Goal: Task Accomplishment & Management: Complete application form

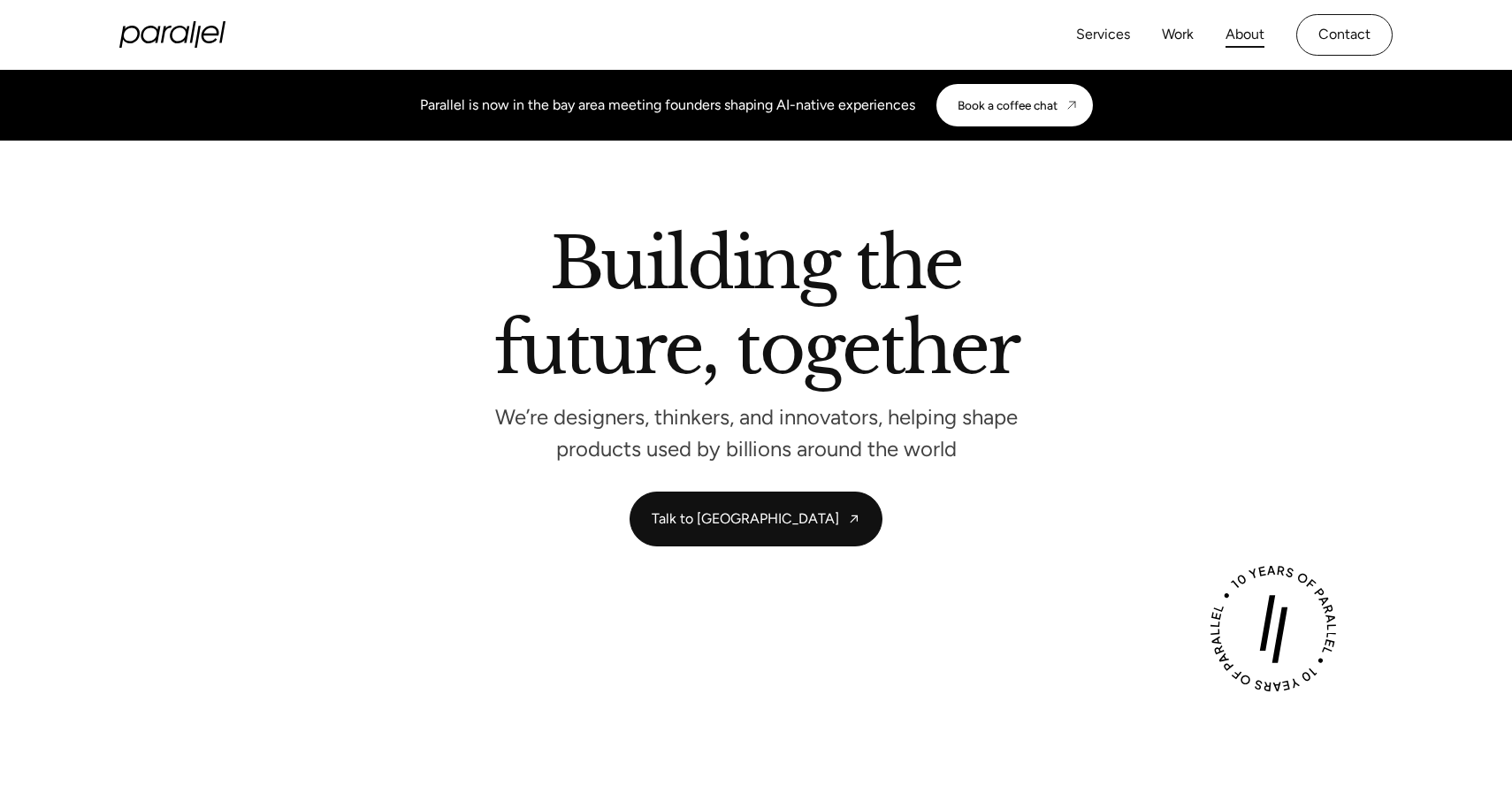
click at [1236, 33] on link "About" at bounding box center [1245, 35] width 39 height 26
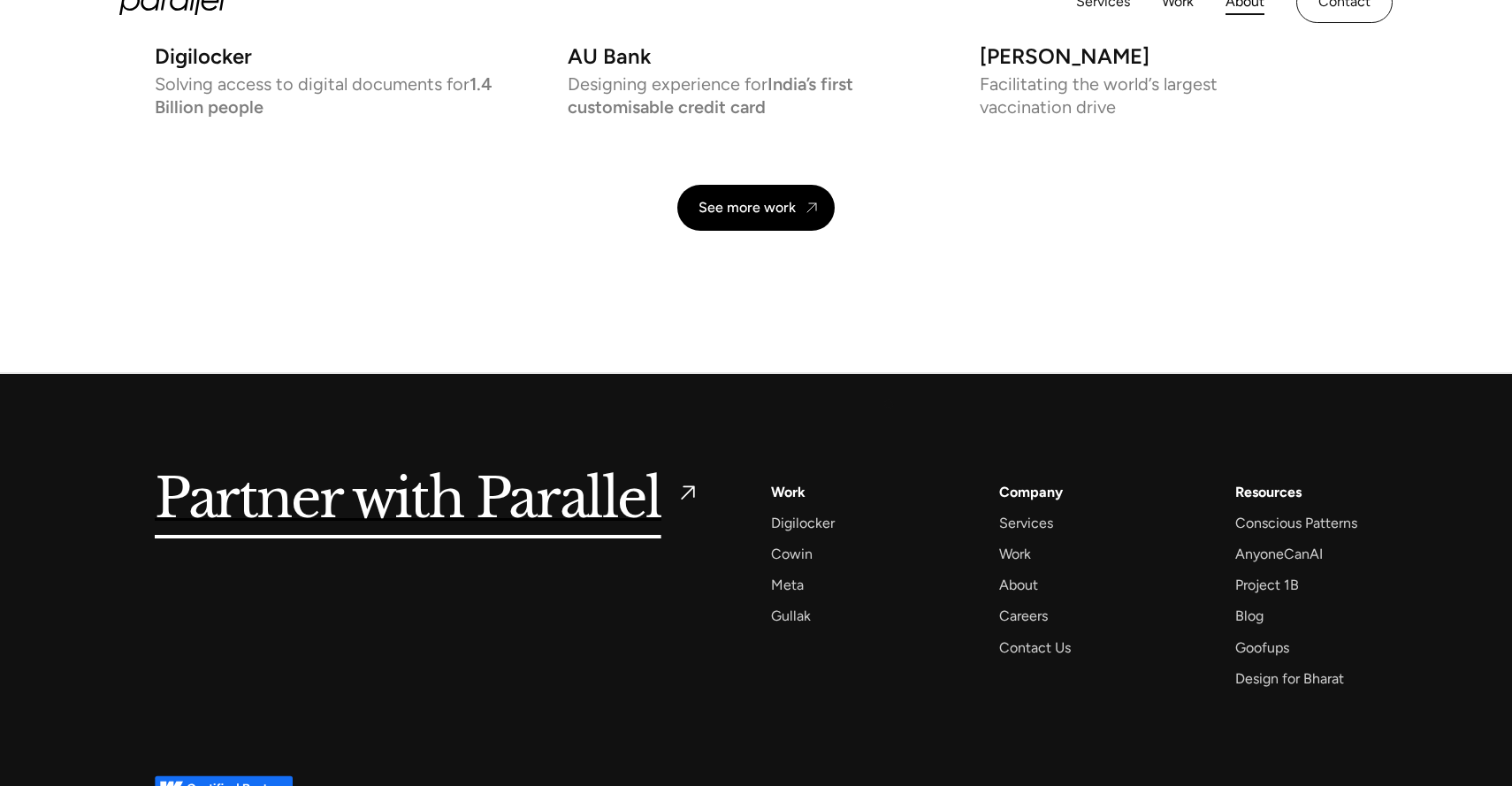
scroll to position [4202, 0]
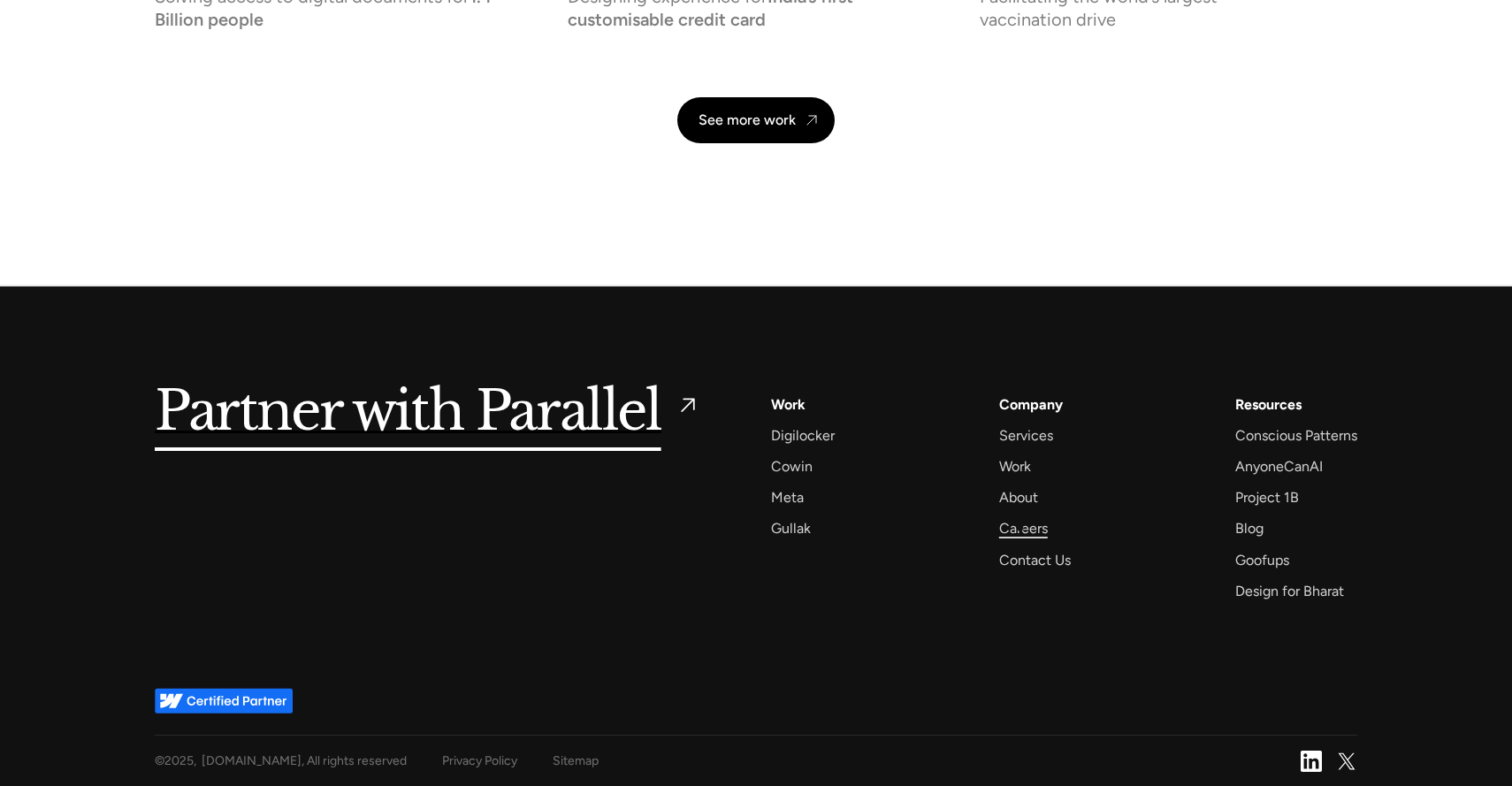
click at [1022, 534] on div "Careers" at bounding box center [1023, 528] width 49 height 24
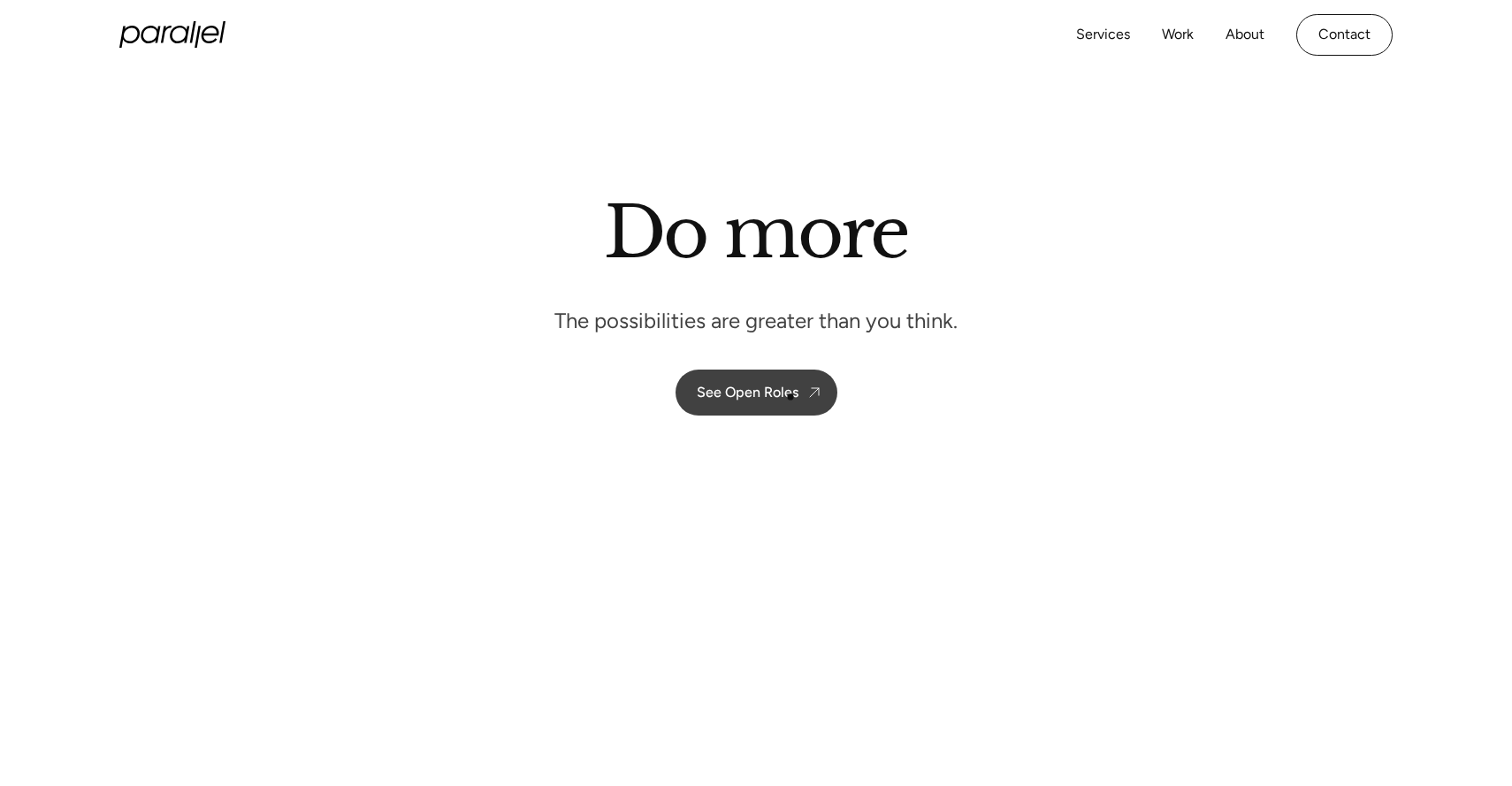
click at [797, 402] on link "See Open Roles" at bounding box center [756, 393] width 162 height 46
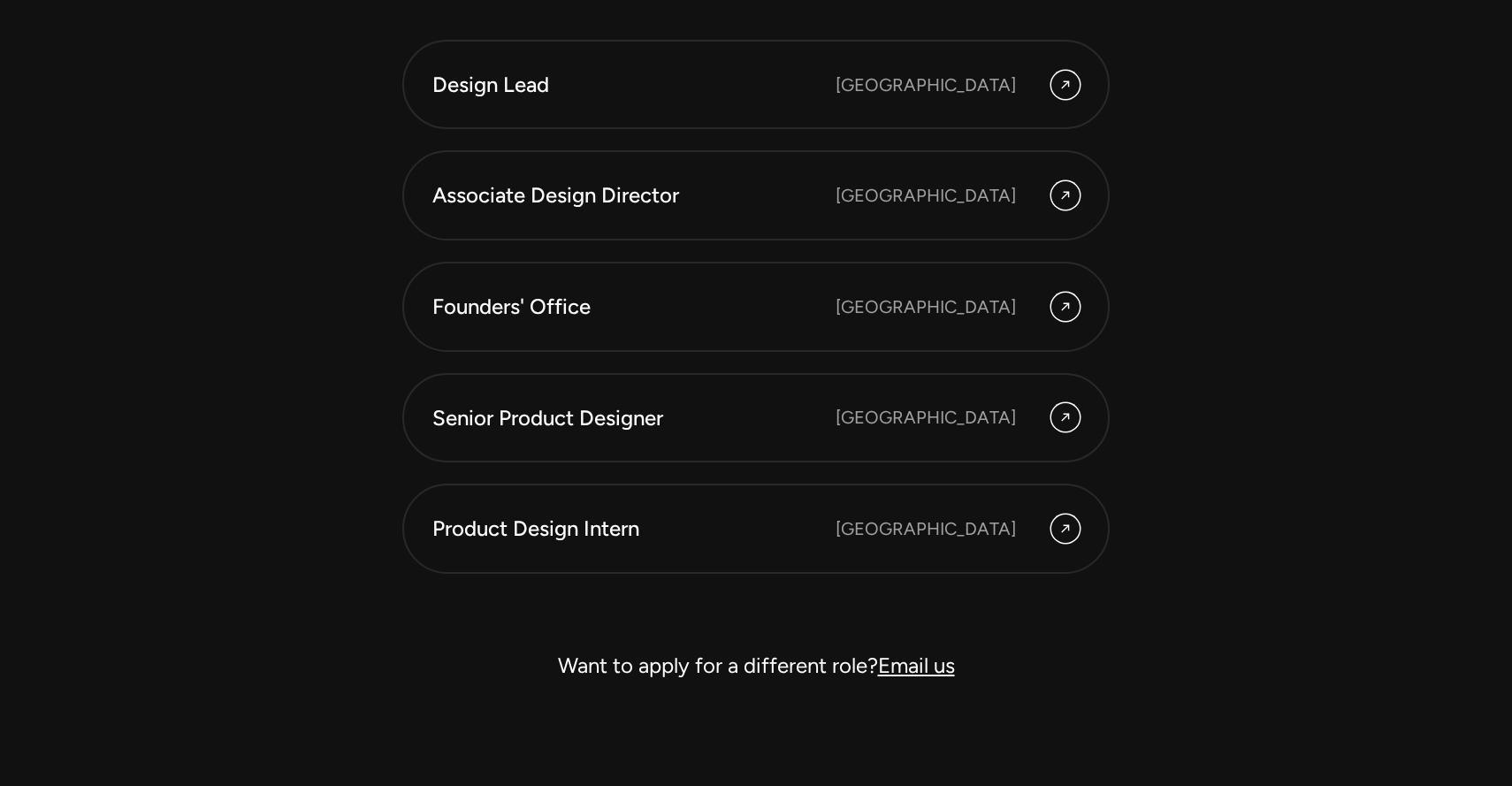
scroll to position [5147, 0]
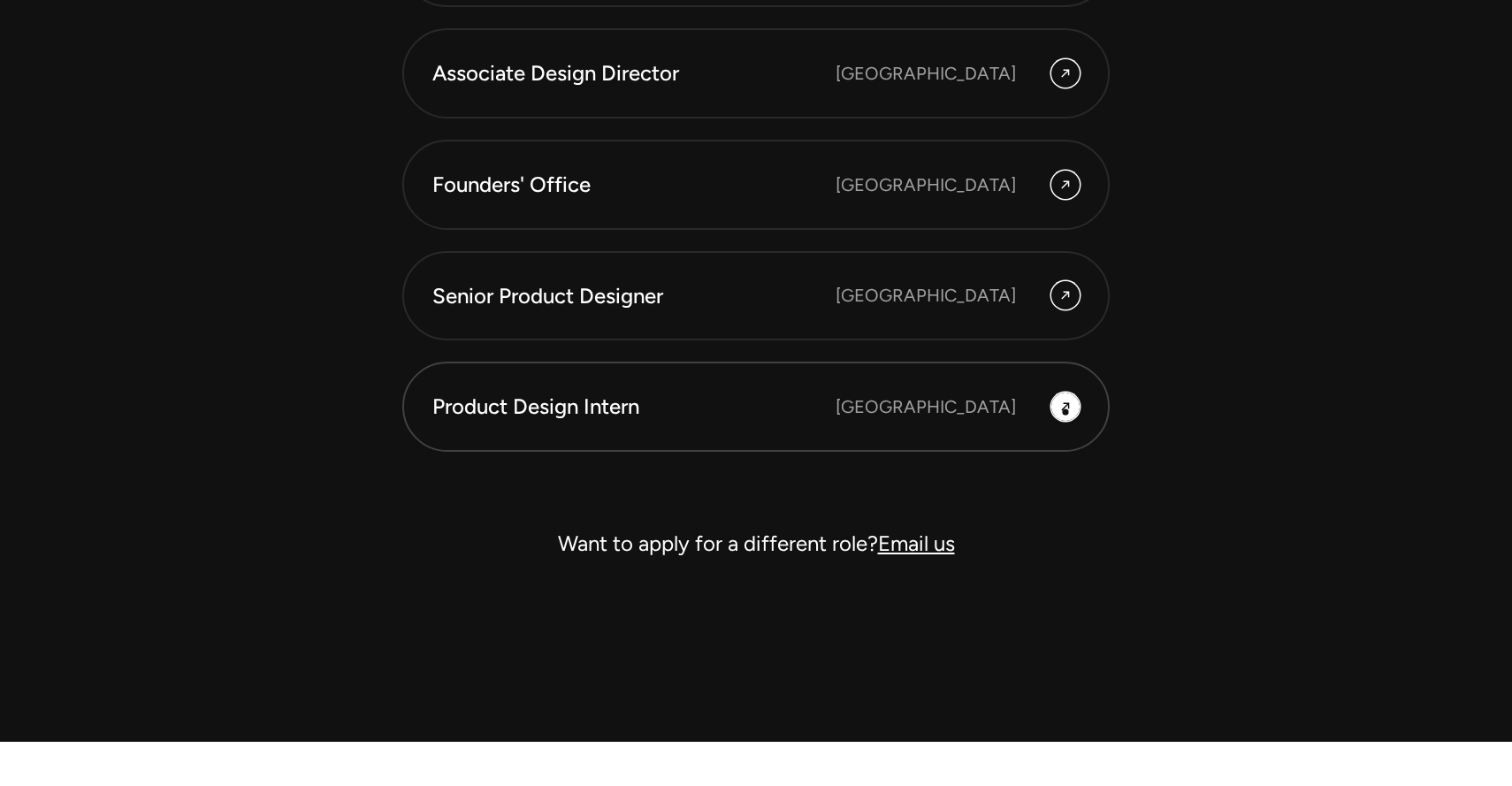
click at [1065, 412] on icon at bounding box center [1065, 407] width 14 height 21
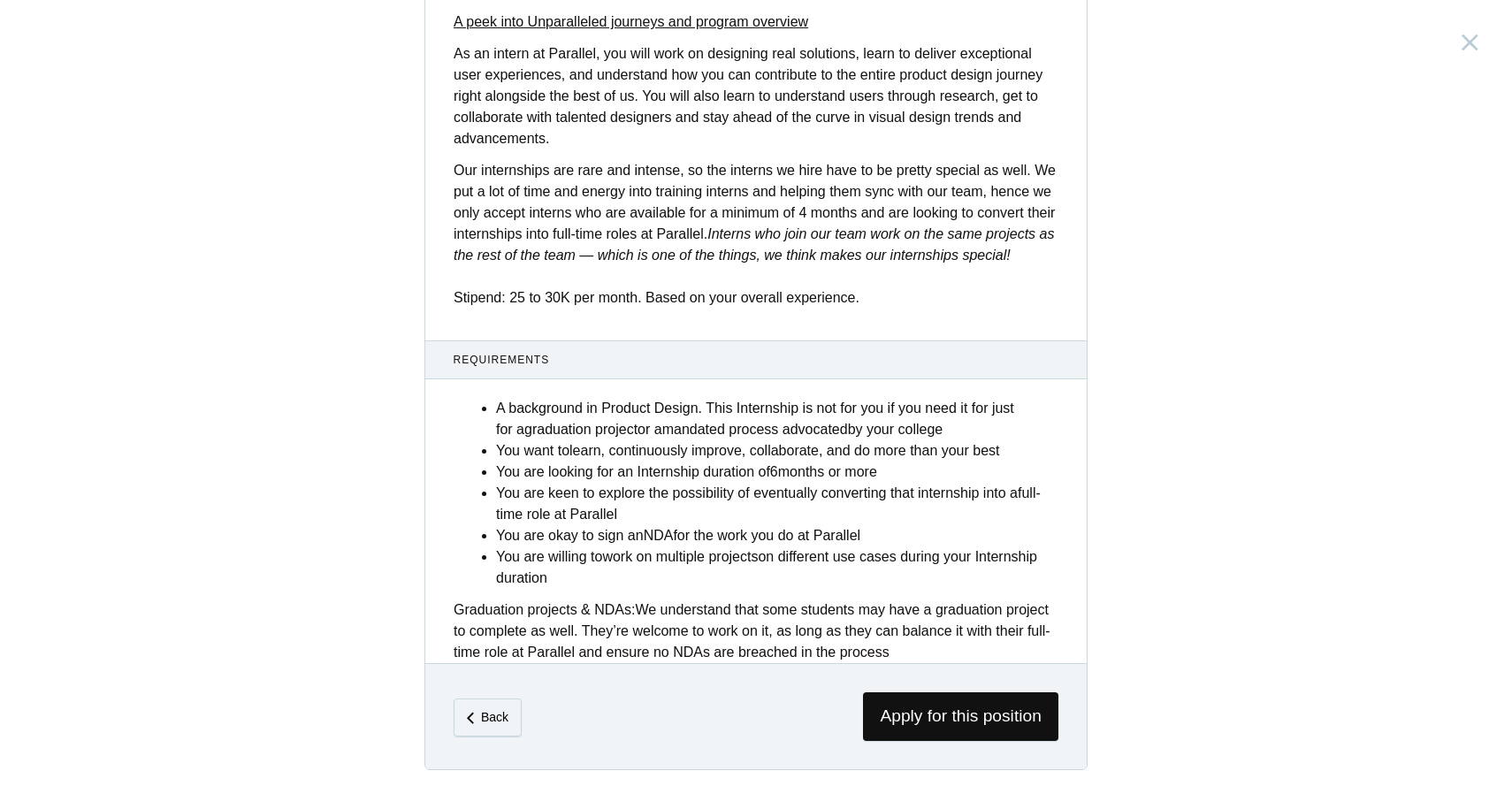
scroll to position [580, 0]
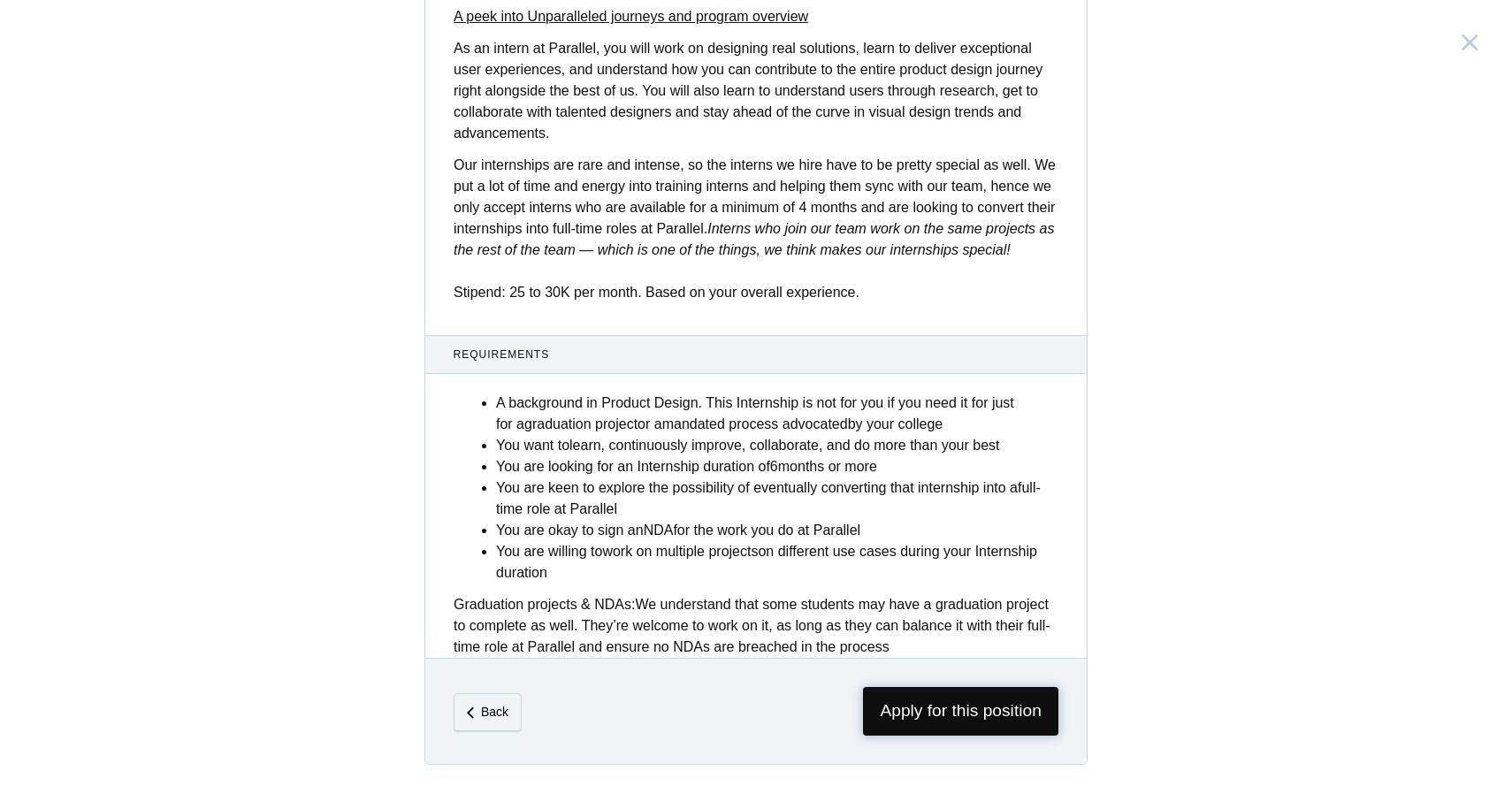
click at [960, 714] on span "Apply for this position" at bounding box center [961, 711] width 195 height 49
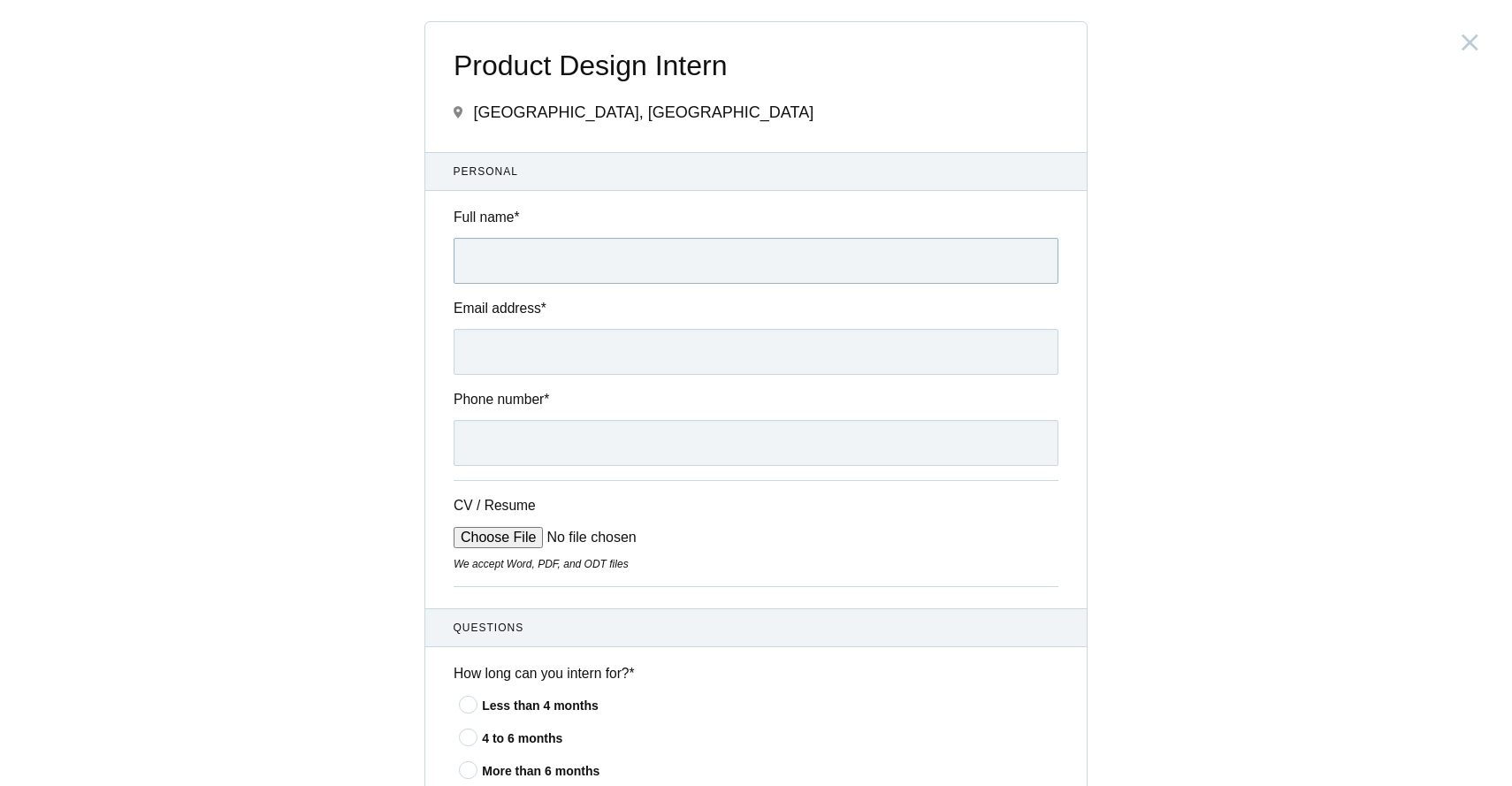
click at [729, 268] on input "Full name *" at bounding box center [756, 261] width 604 height 46
type input "Purvish Prajapati"
click at [543, 358] on input "Email address *" at bounding box center [756, 352] width 604 height 46
type input "3"
type input "purvish498@gmail.com"
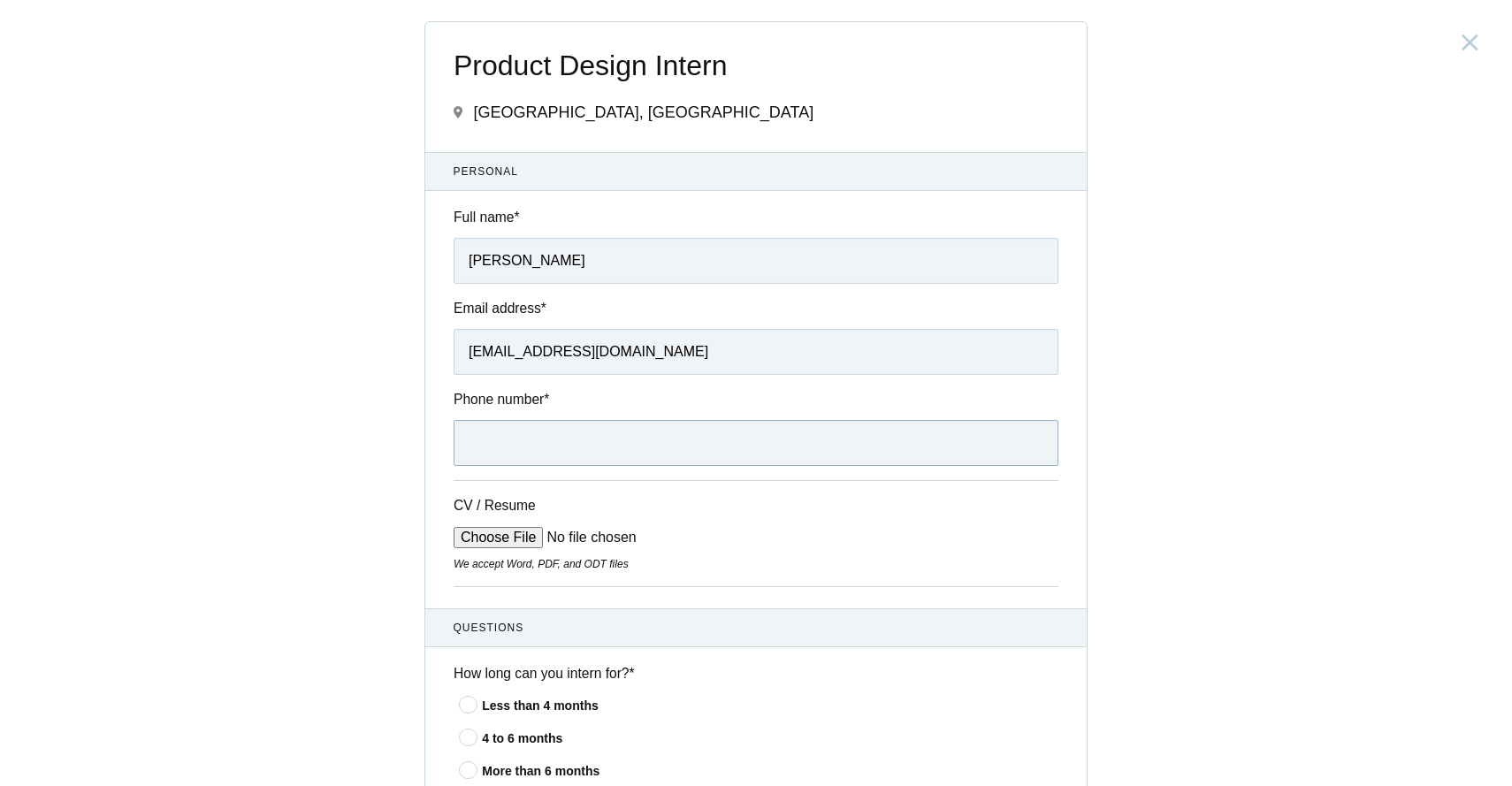
click at [514, 447] on input "Phone number *" at bounding box center [756, 443] width 604 height 46
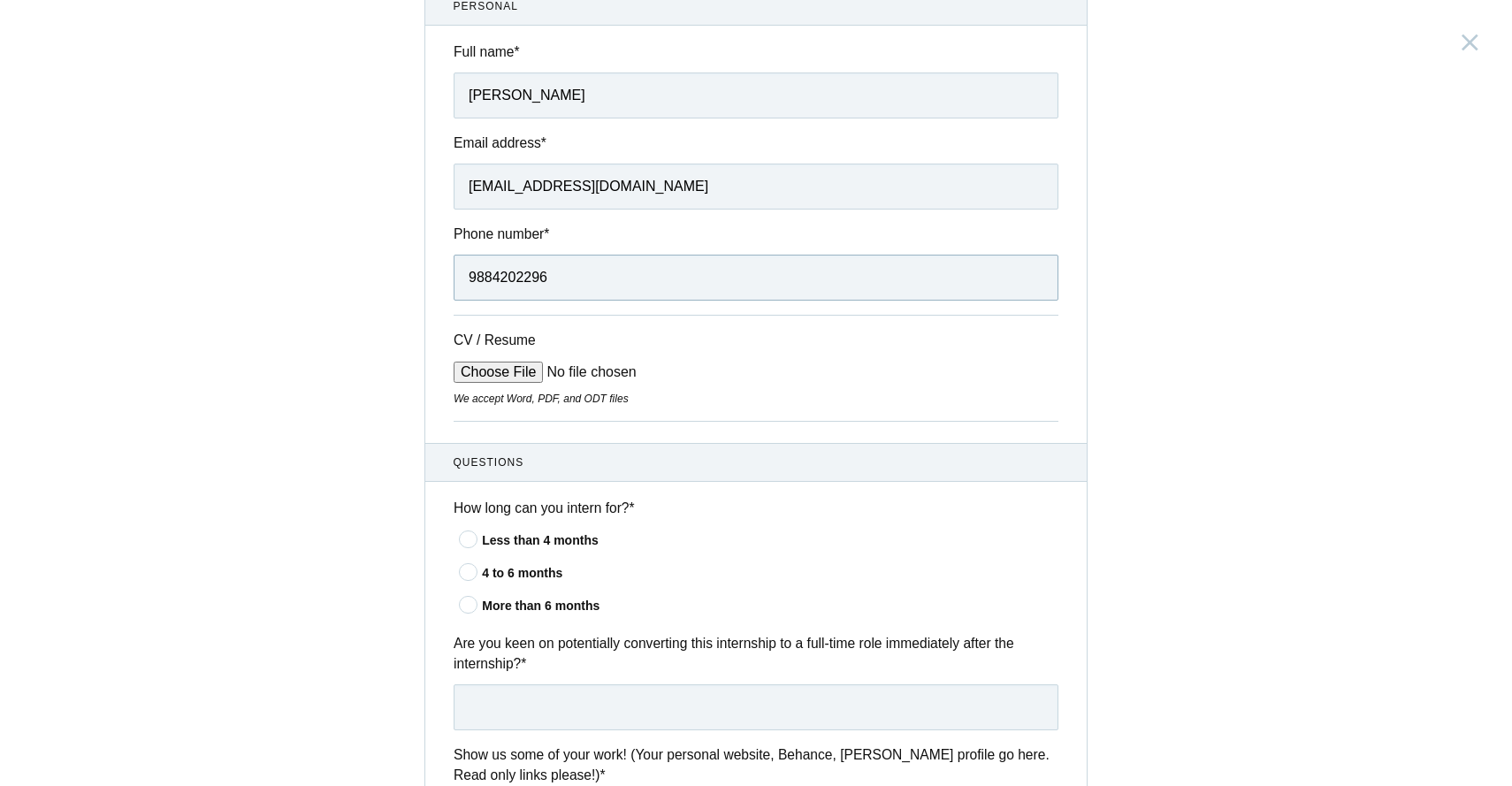
scroll to position [169, 0]
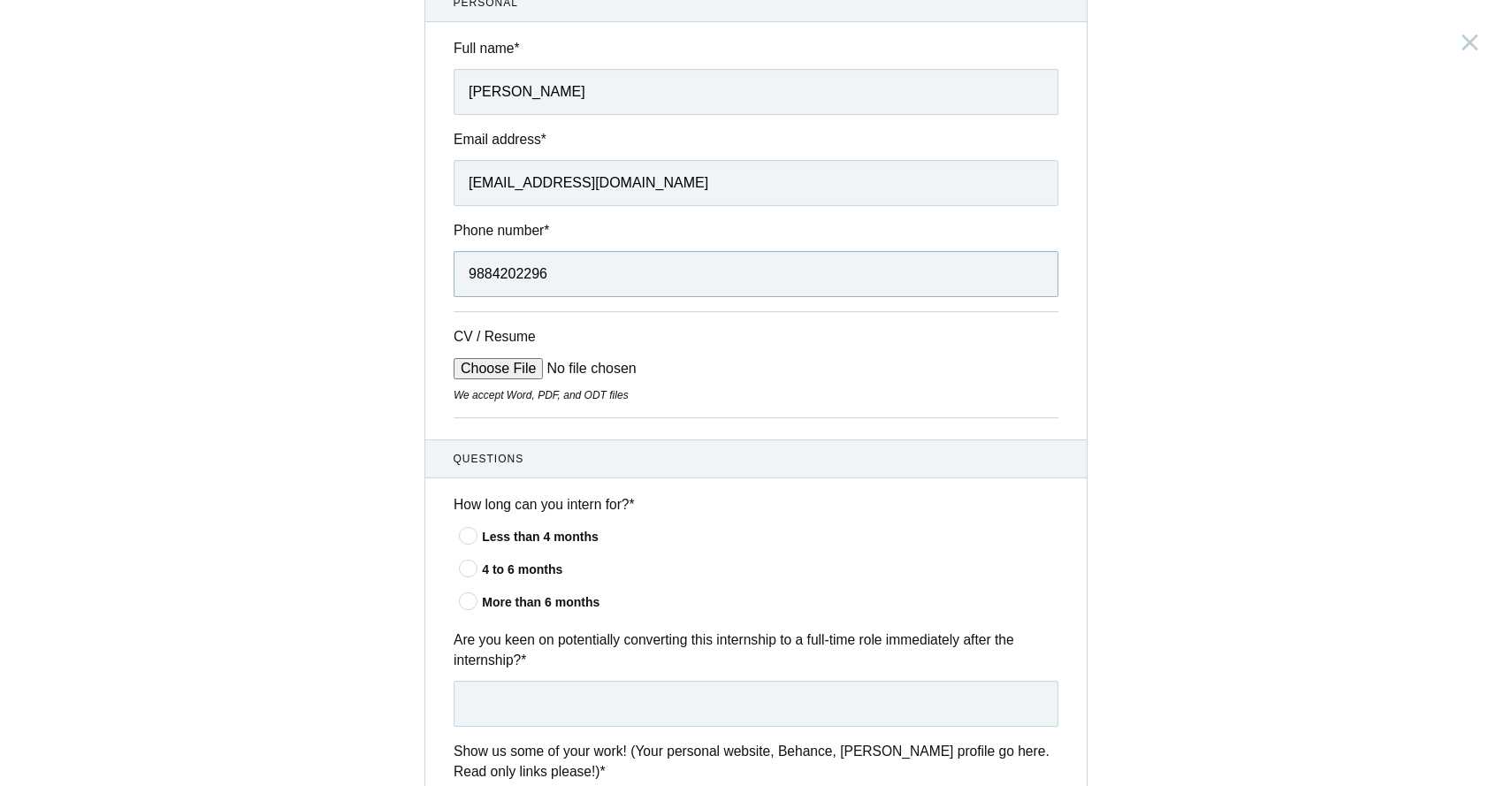
type input "9884202296"
click at [515, 373] on input "CV / Resume" at bounding box center [588, 369] width 268 height 21
click at [493, 373] on input "CV / Resume" at bounding box center [588, 369] width 268 height 21
type input "C:\fakepath\Purvish - Resume.pdf"
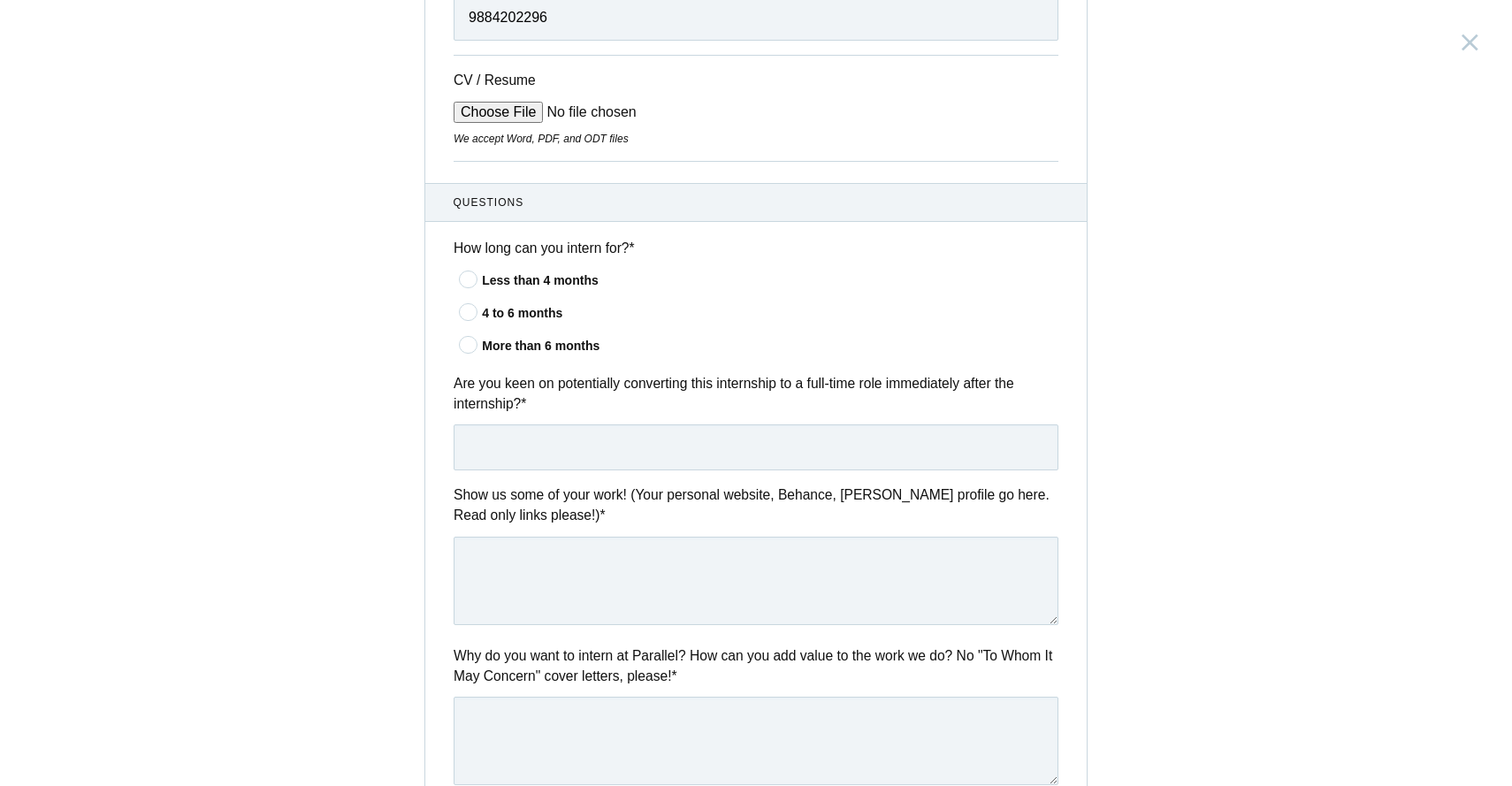
scroll to position [441, 0]
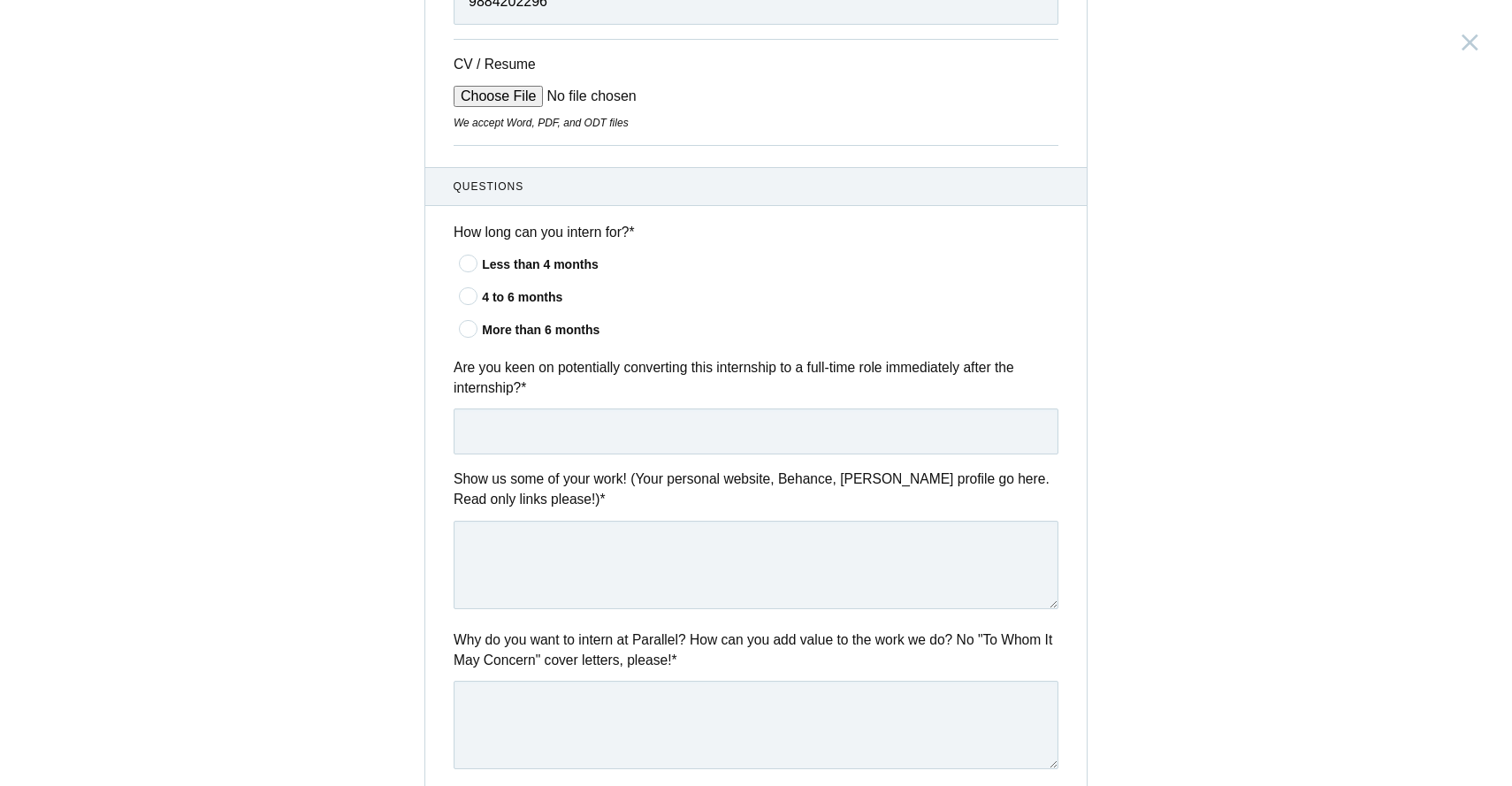
click at [471, 333] on icon at bounding box center [469, 328] width 33 height 12
click at [0, 0] on input"] "More than 6 months" at bounding box center [0, 0] width 0 height 0
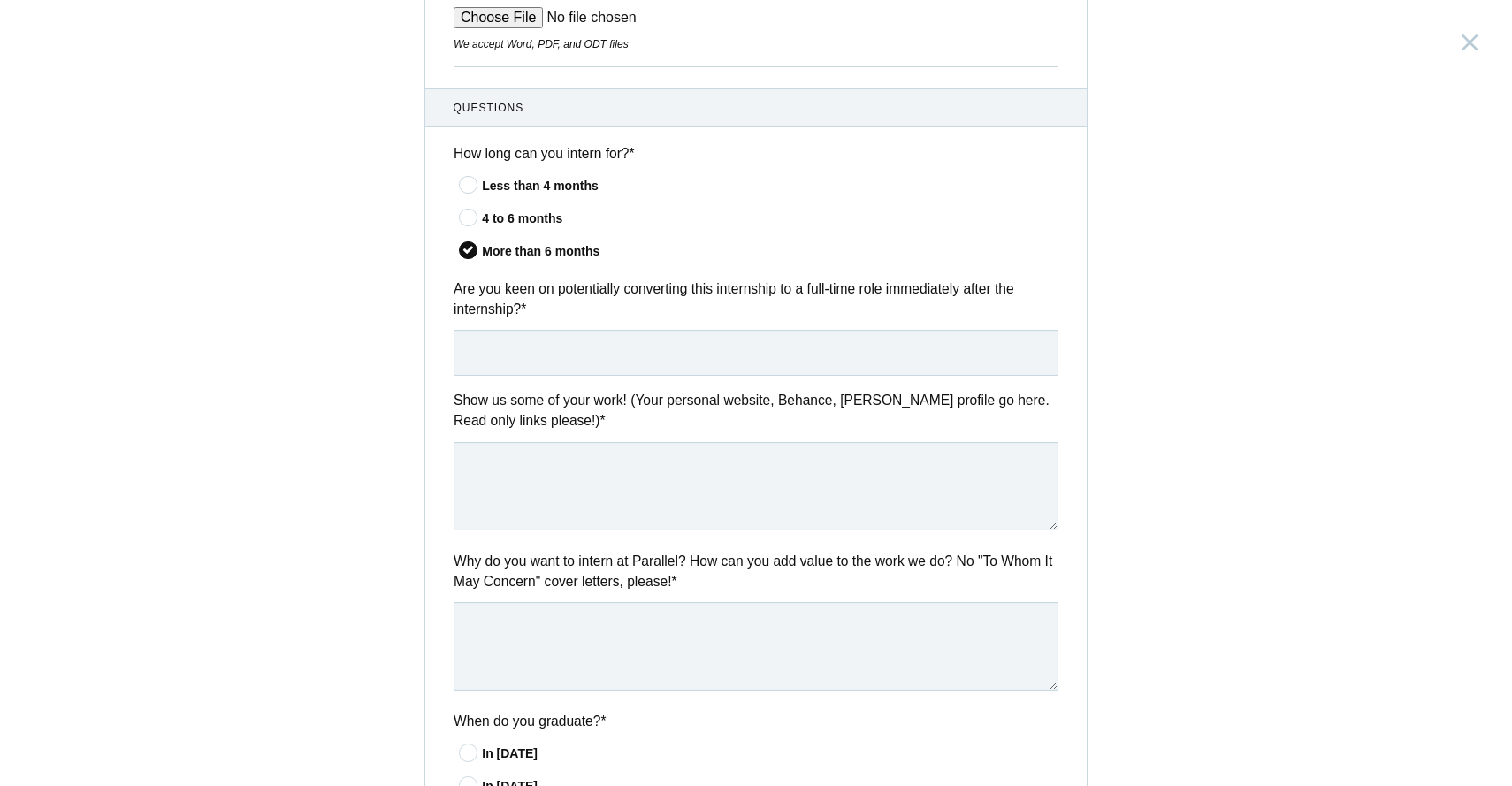
scroll to position [525, 0]
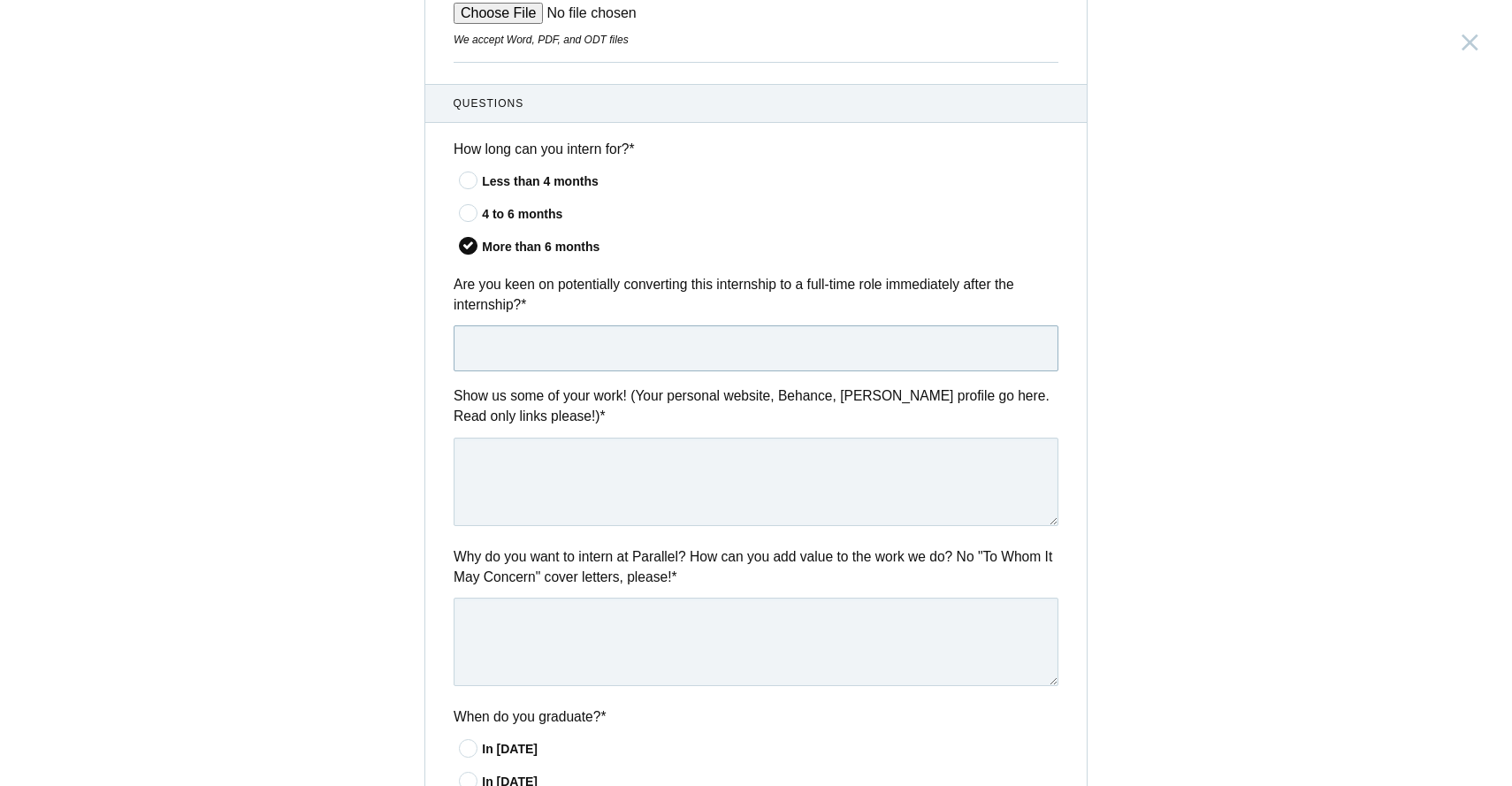
click at [526, 341] on input "text" at bounding box center [756, 348] width 604 height 46
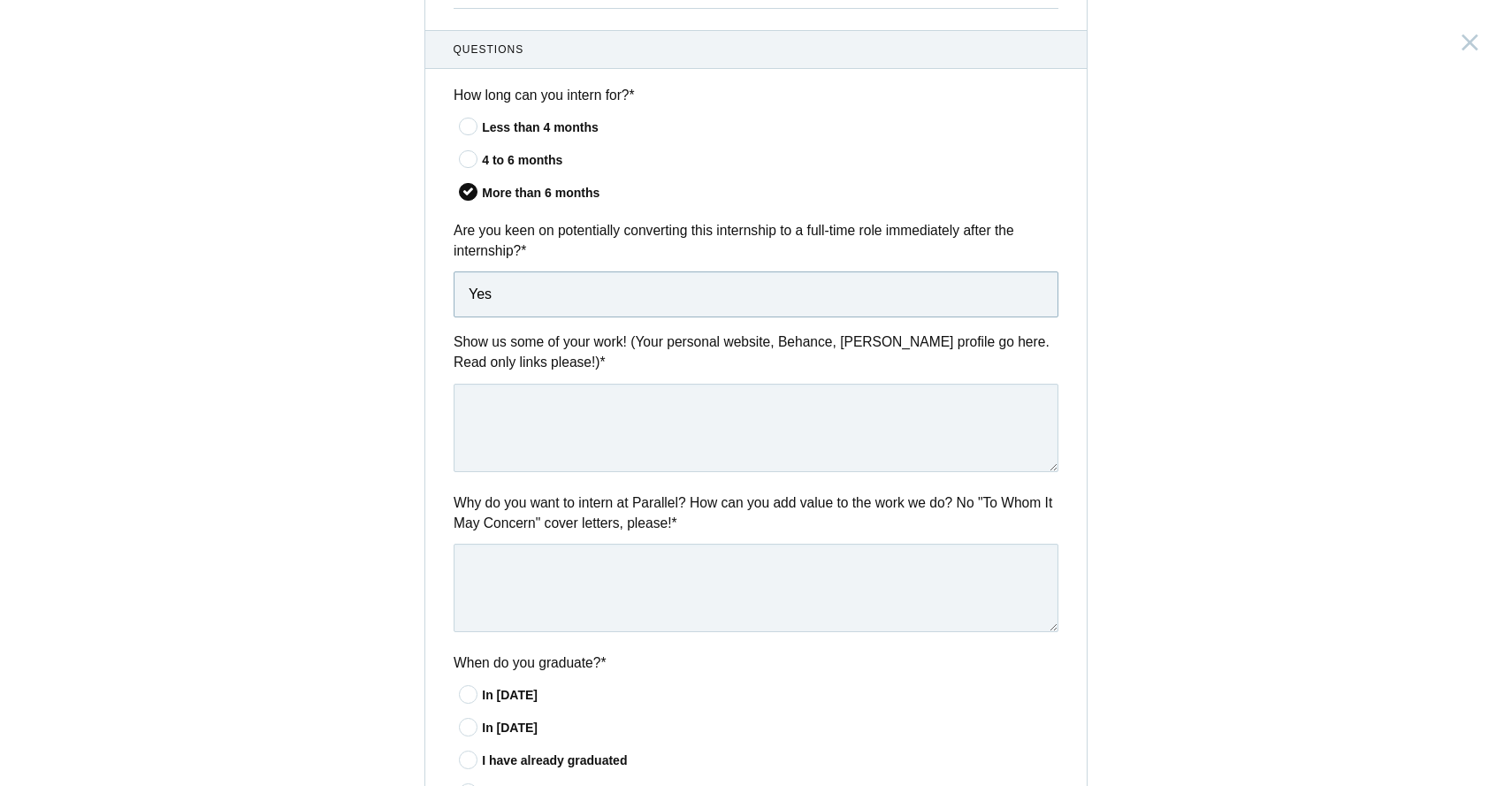
scroll to position [580, 0]
type input "Yes"
click at [531, 435] on textarea at bounding box center [756, 426] width 604 height 89
paste textarea "https://www.purvish.design/"
type textarea "https://www.purvish.design/"
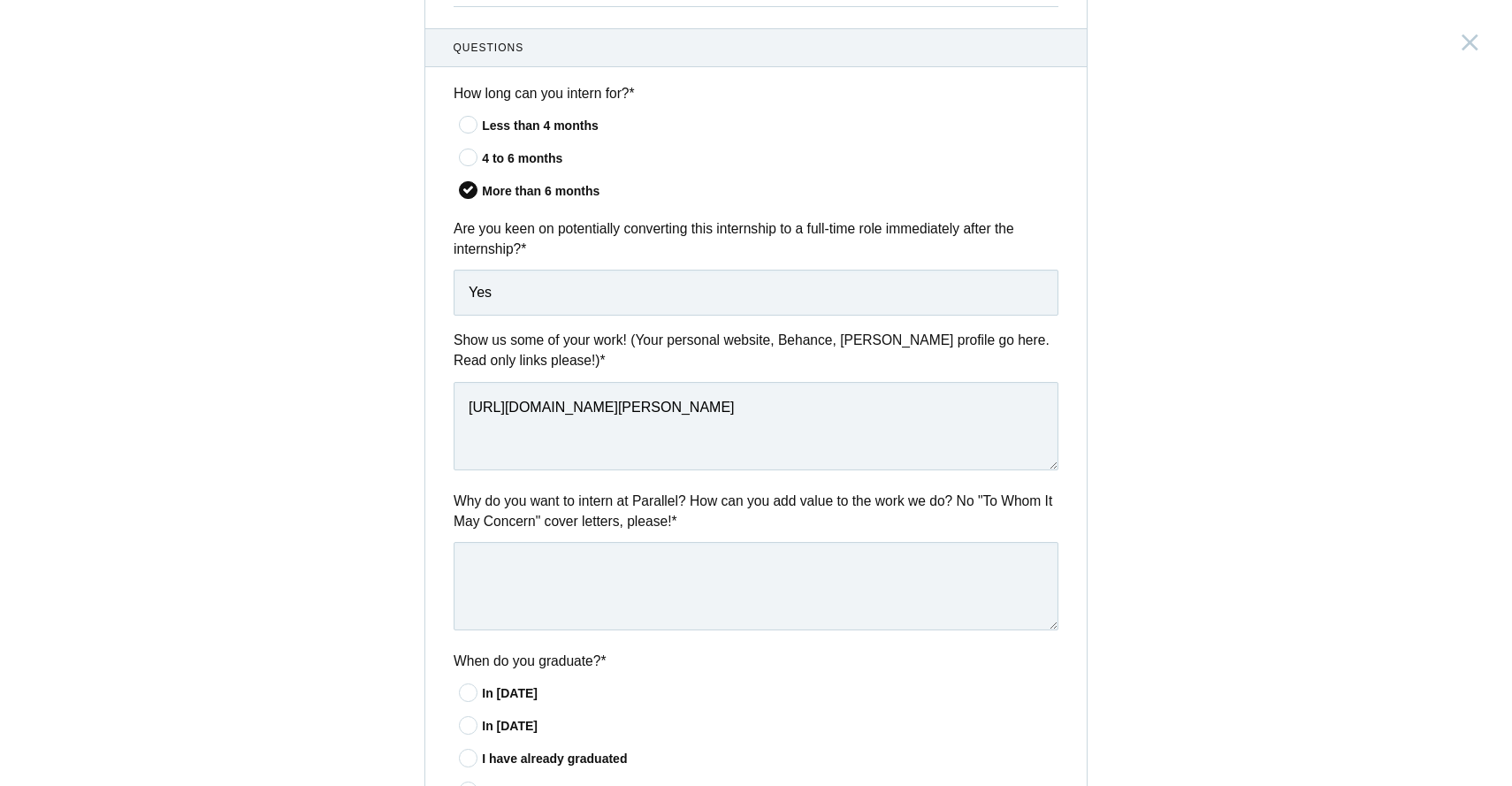
click at [347, 507] on div "Product Design Intern India, Bangalore Submitting form failed, try again. Retry…" at bounding box center [756, 393] width 1512 height 786
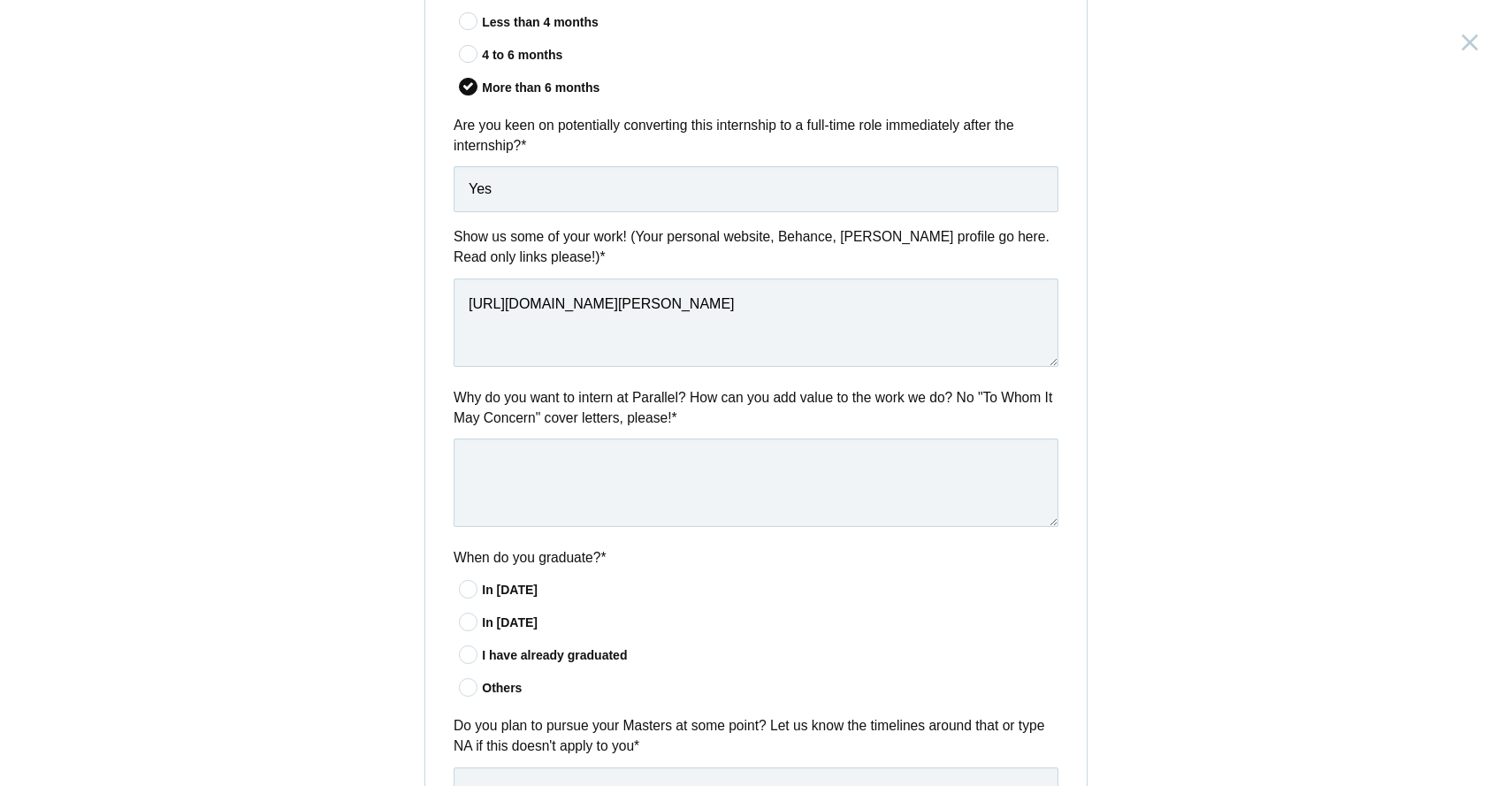
scroll to position [706, 0]
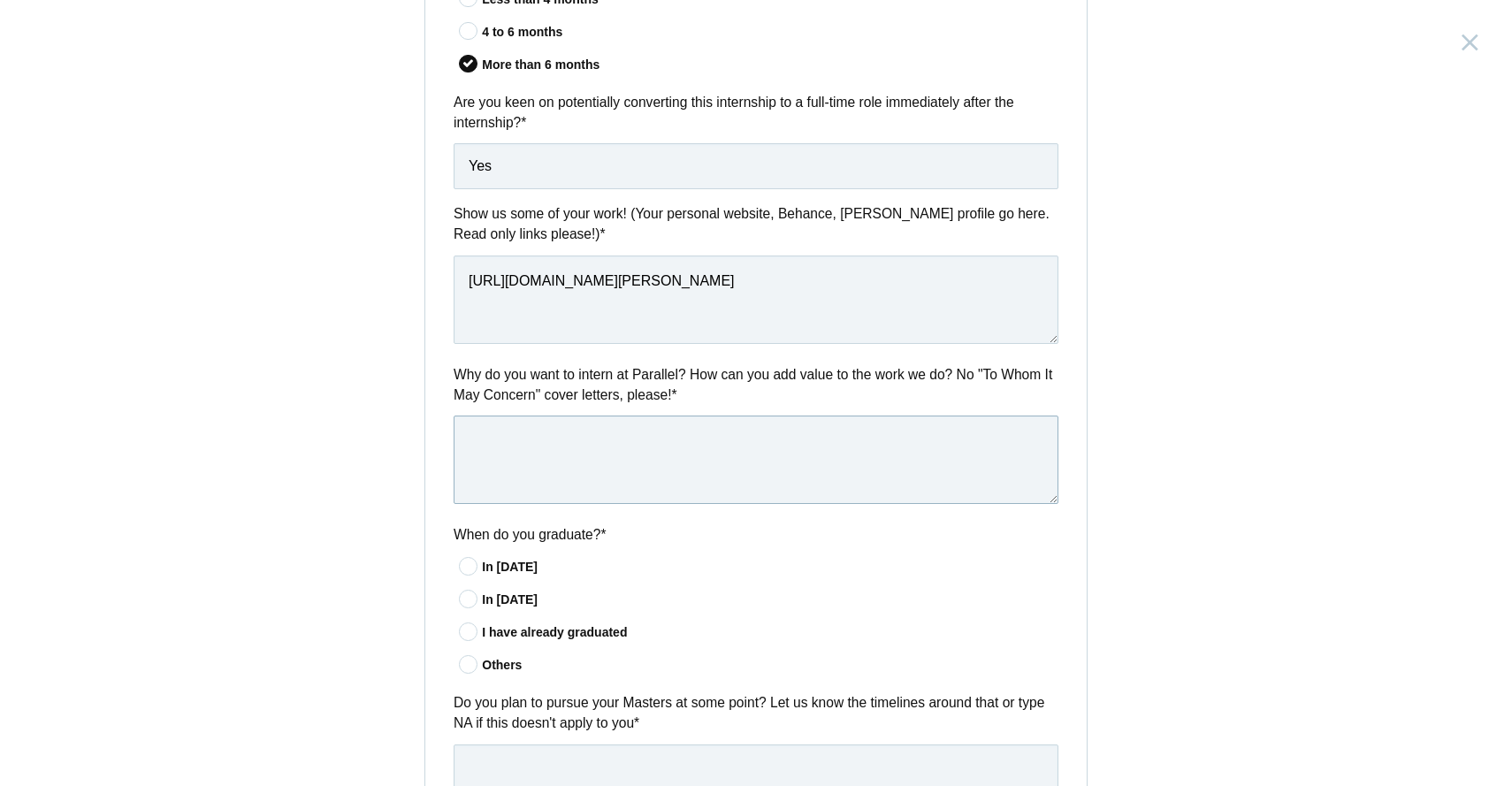
click at [532, 483] on textarea at bounding box center [756, 460] width 604 height 89
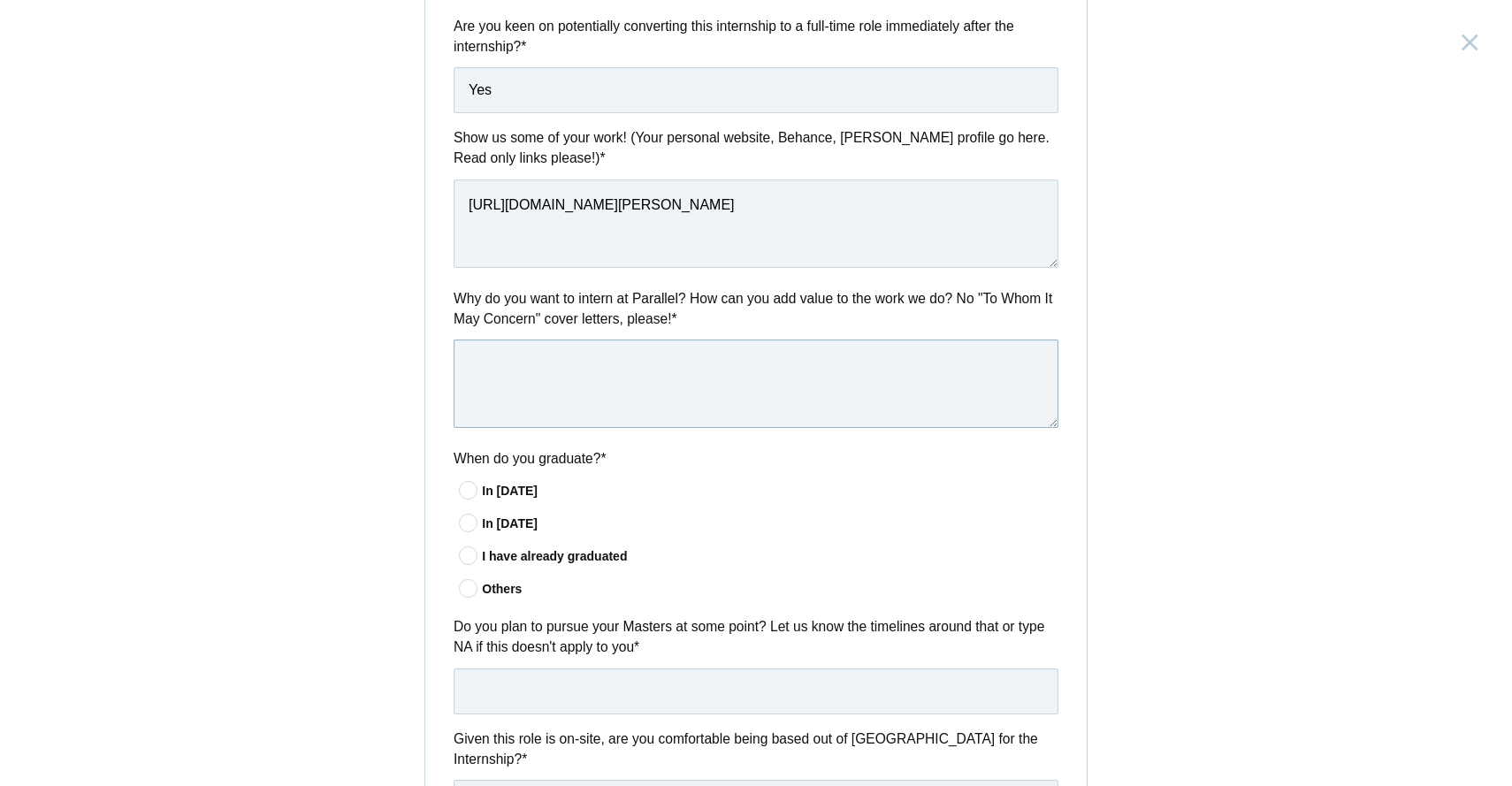
scroll to position [784, 0]
drag, startPoint x: 455, startPoint y: 299, endPoint x: 742, endPoint y: 319, distance: 287.7
click at [742, 319] on label "Why do you want to intern at Parallel? How can you add value to the work we do?…" at bounding box center [756, 307] width 604 height 42
copy label "Why do you want to intern at Parallel? How can you add value to the work we do?…"
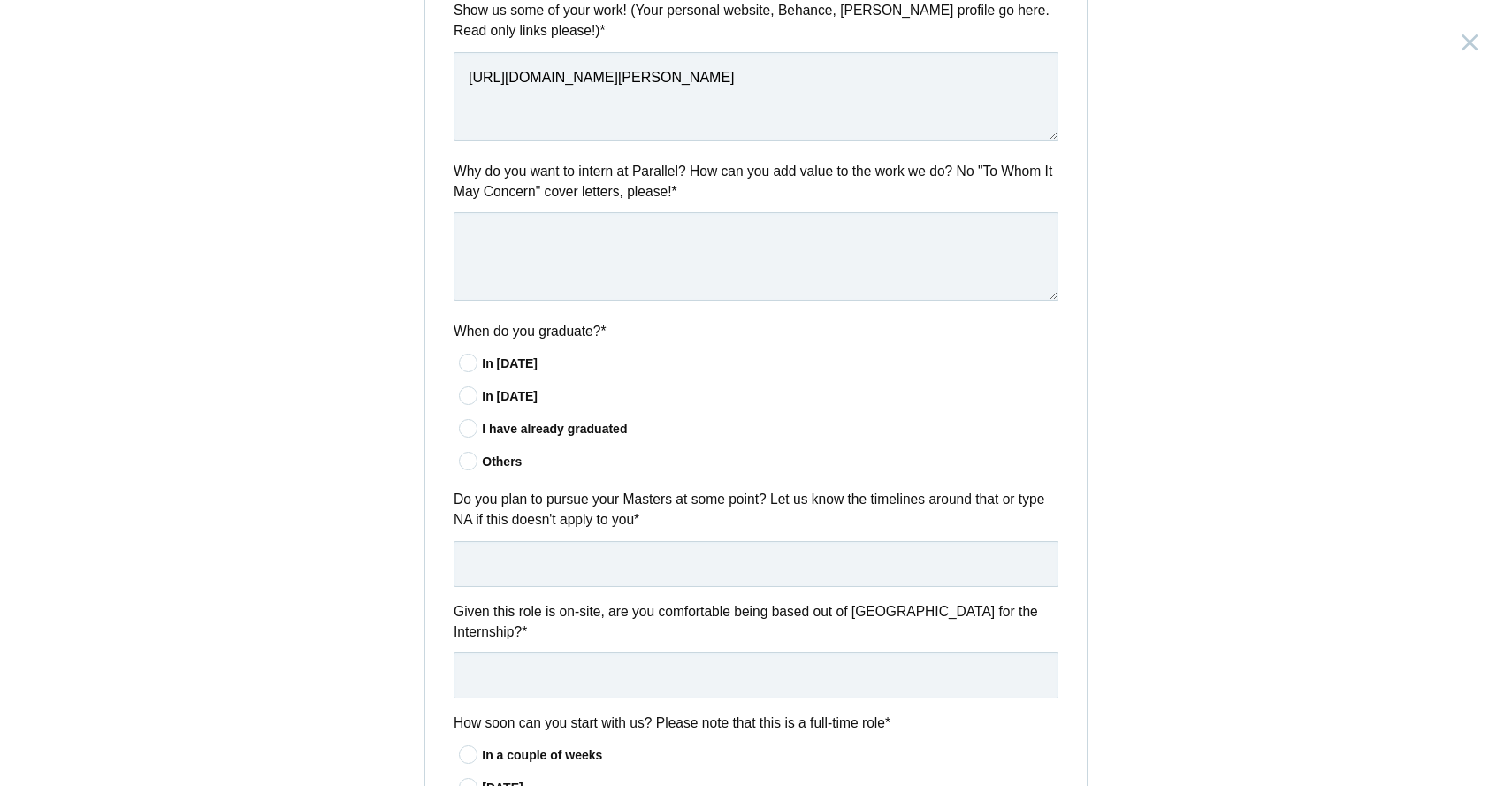
scroll to position [913, 0]
click at [503, 362] on div "In 2025" at bounding box center [770, 361] width 577 height 19
click at [0, 0] on input"] "In 2025" at bounding box center [0, 0] width 0 height 0
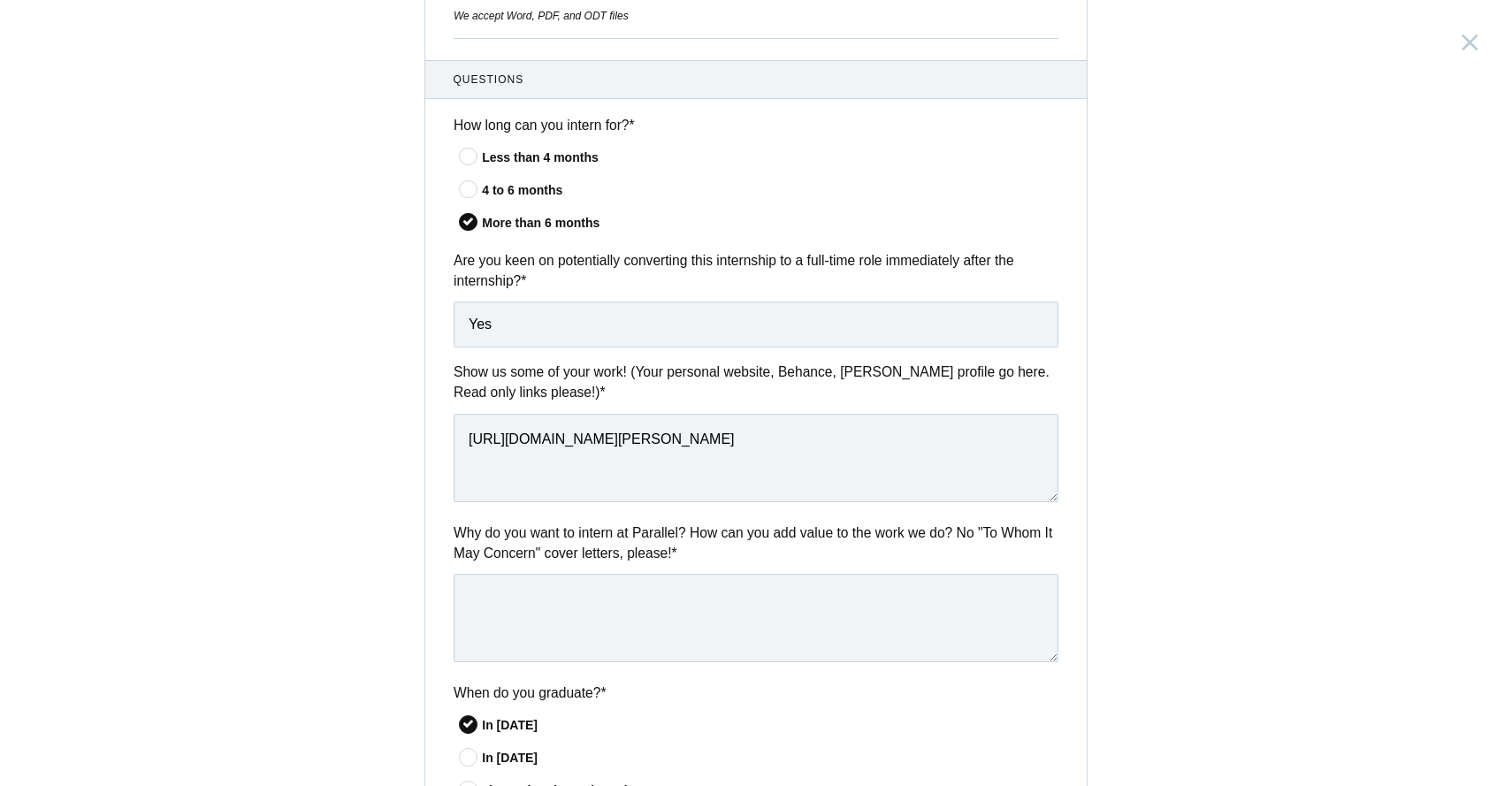
scroll to position [579, 0]
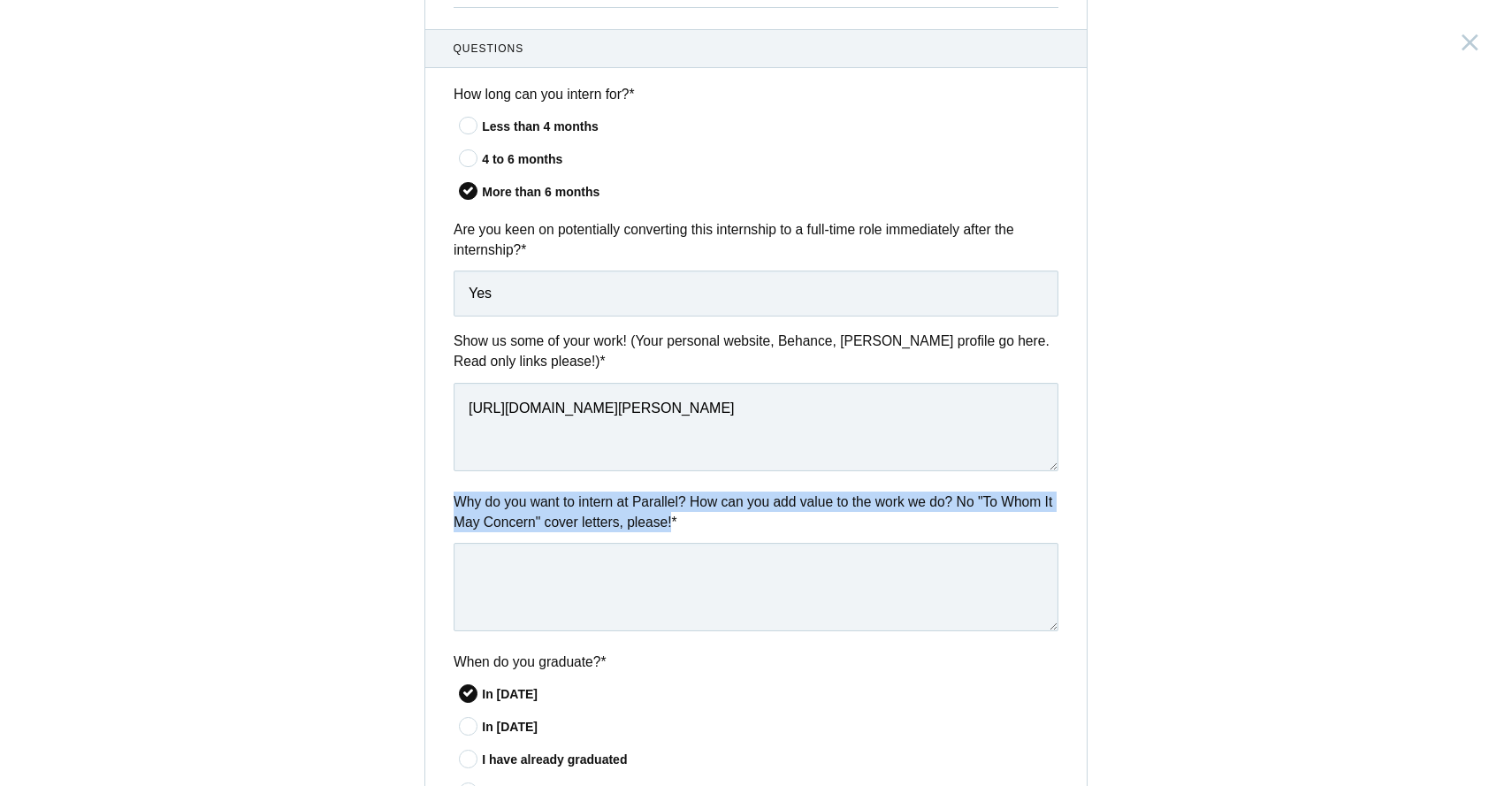
drag, startPoint x: 740, startPoint y: 530, endPoint x: 431, endPoint y: 494, distance: 311.1
click at [431, 494] on div "Questions How long can you intern for? * Less than 4 months 4 to 6 months More …" at bounding box center [756, 683] width 661 height 1309
copy label "Why do you want to intern at Parallel? How can you add value to the work we do?…"
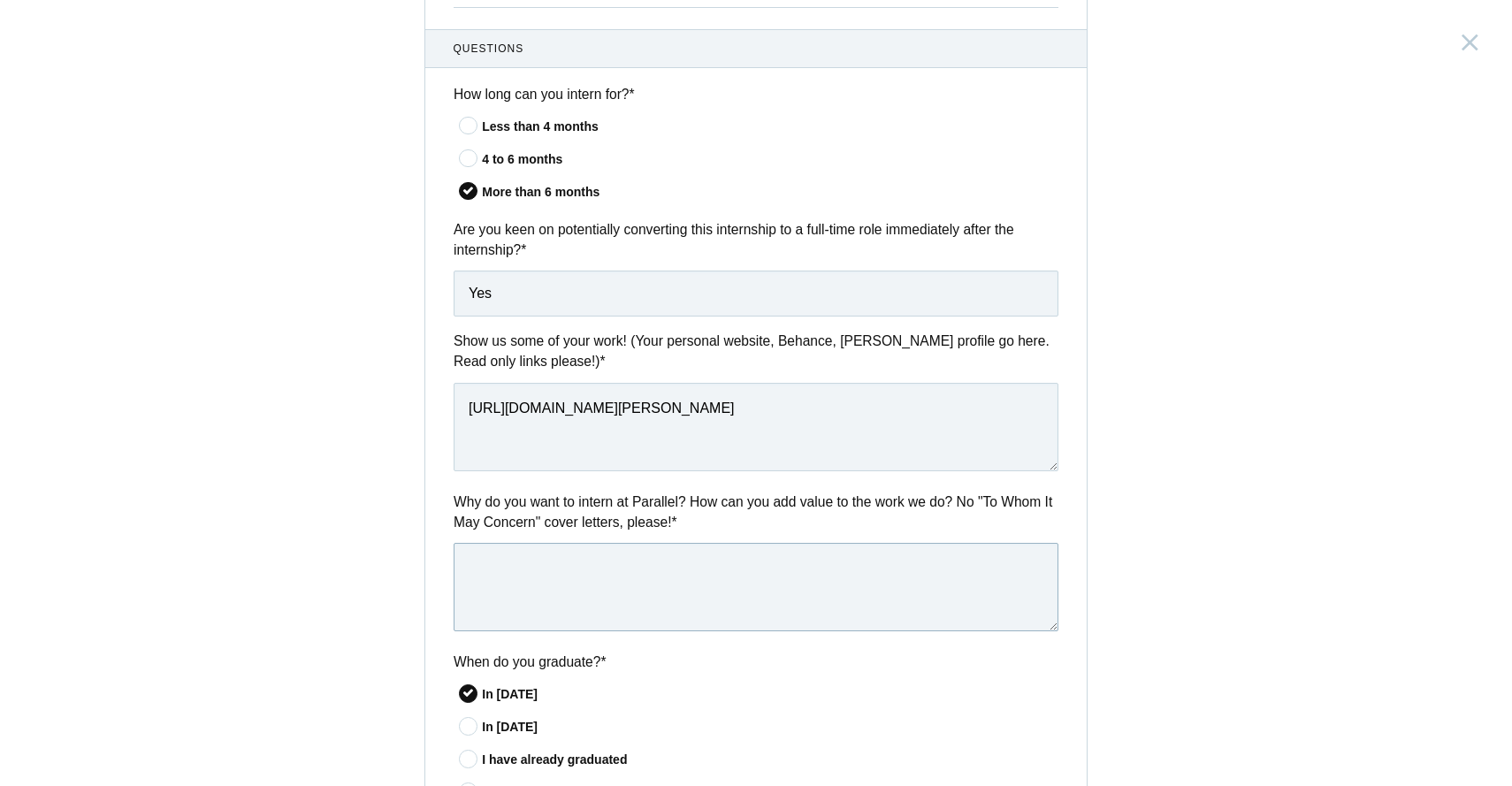
click at [604, 569] on textarea at bounding box center [756, 588] width 604 height 89
paste textarea "I believe I can add value by bringing my hybrid toolkit. UI taste, brand storyt…"
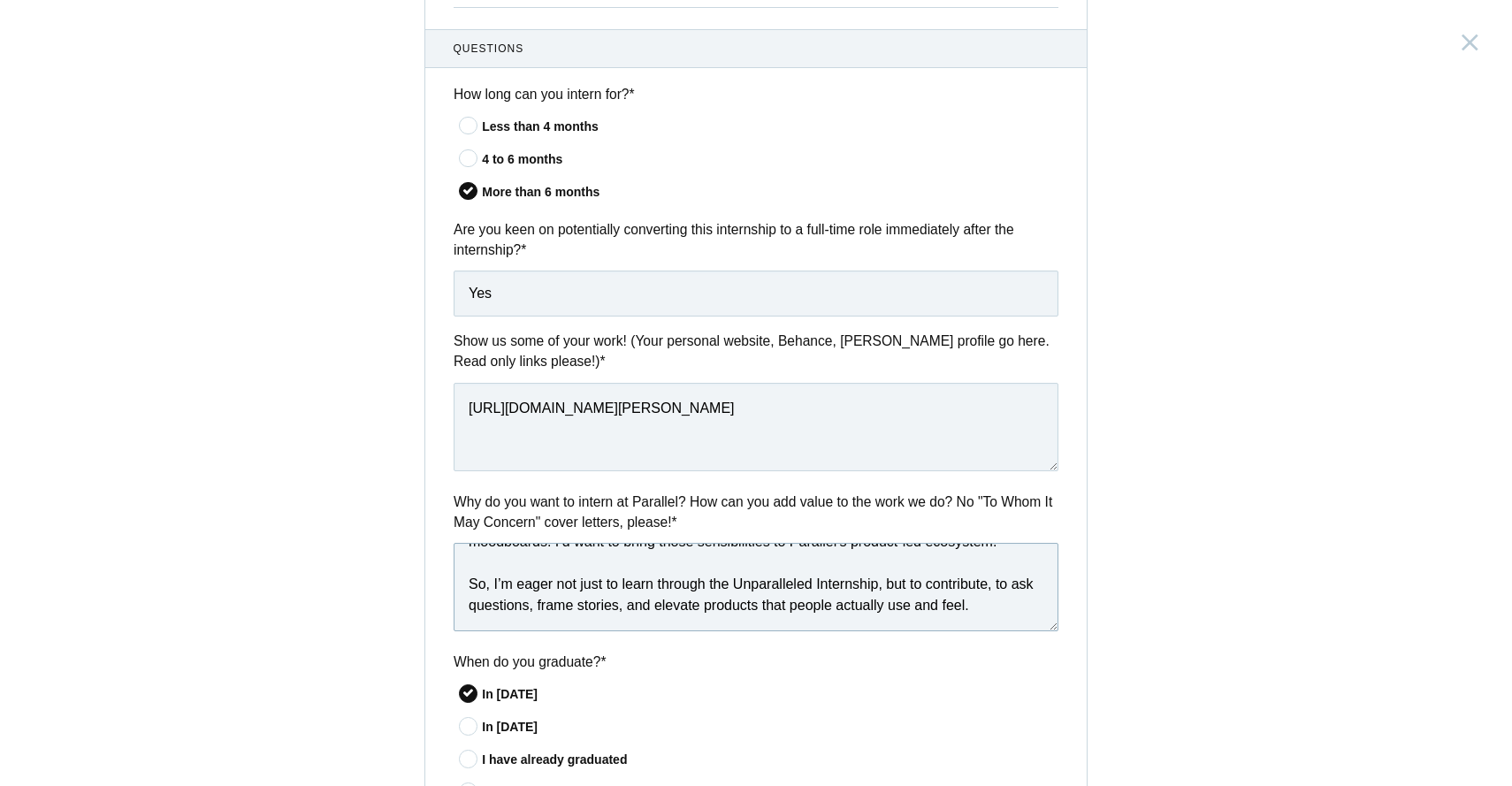
scroll to position [0, 0]
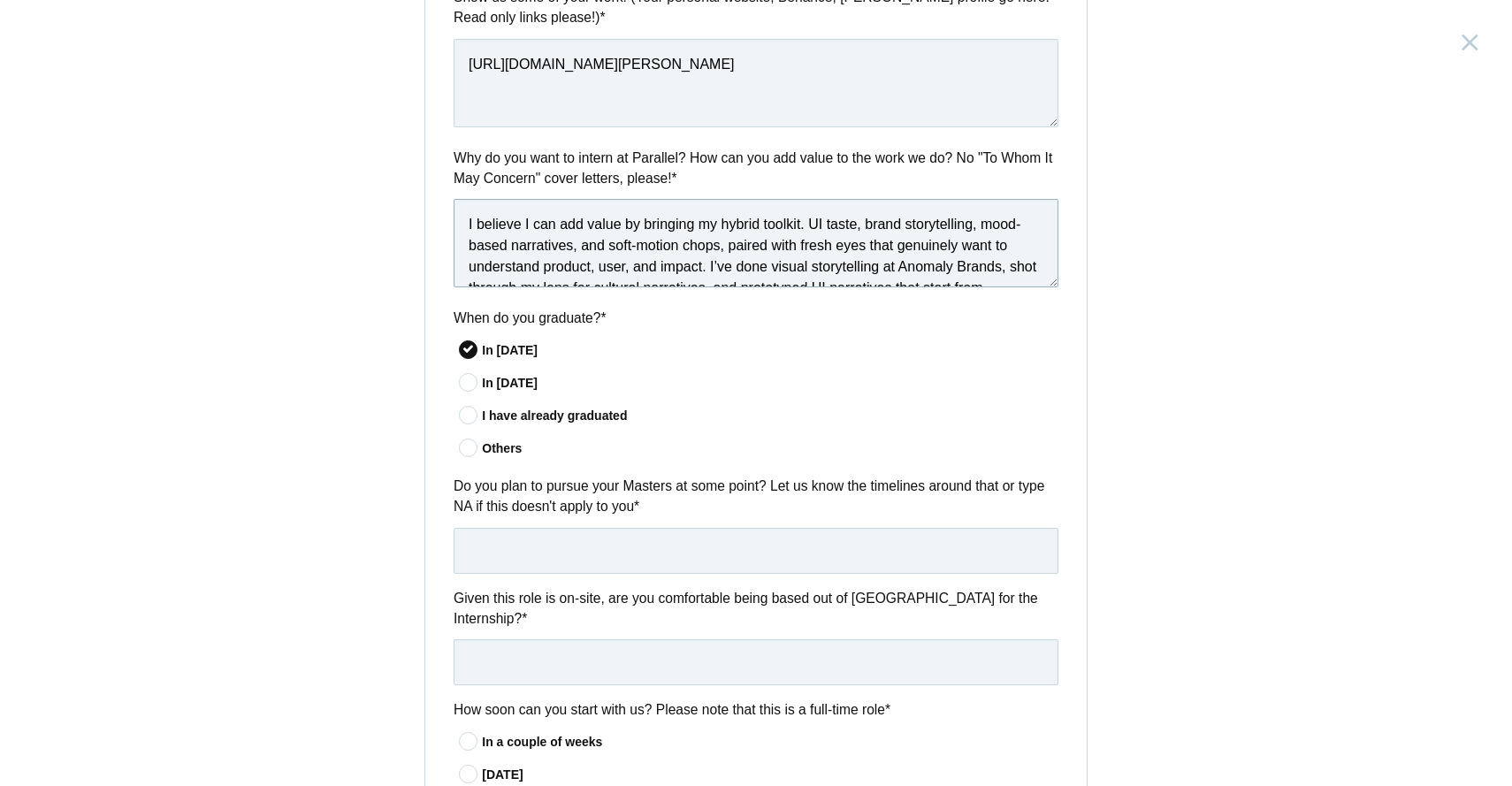
type textarea "I believe I can add value by bringing my hybrid toolkit. UI taste, brand storyt…"
click at [1097, 525] on div "Product Design Intern India, Bangalore Submitting form failed, try again. Retry…" at bounding box center [756, 393] width 1512 height 786
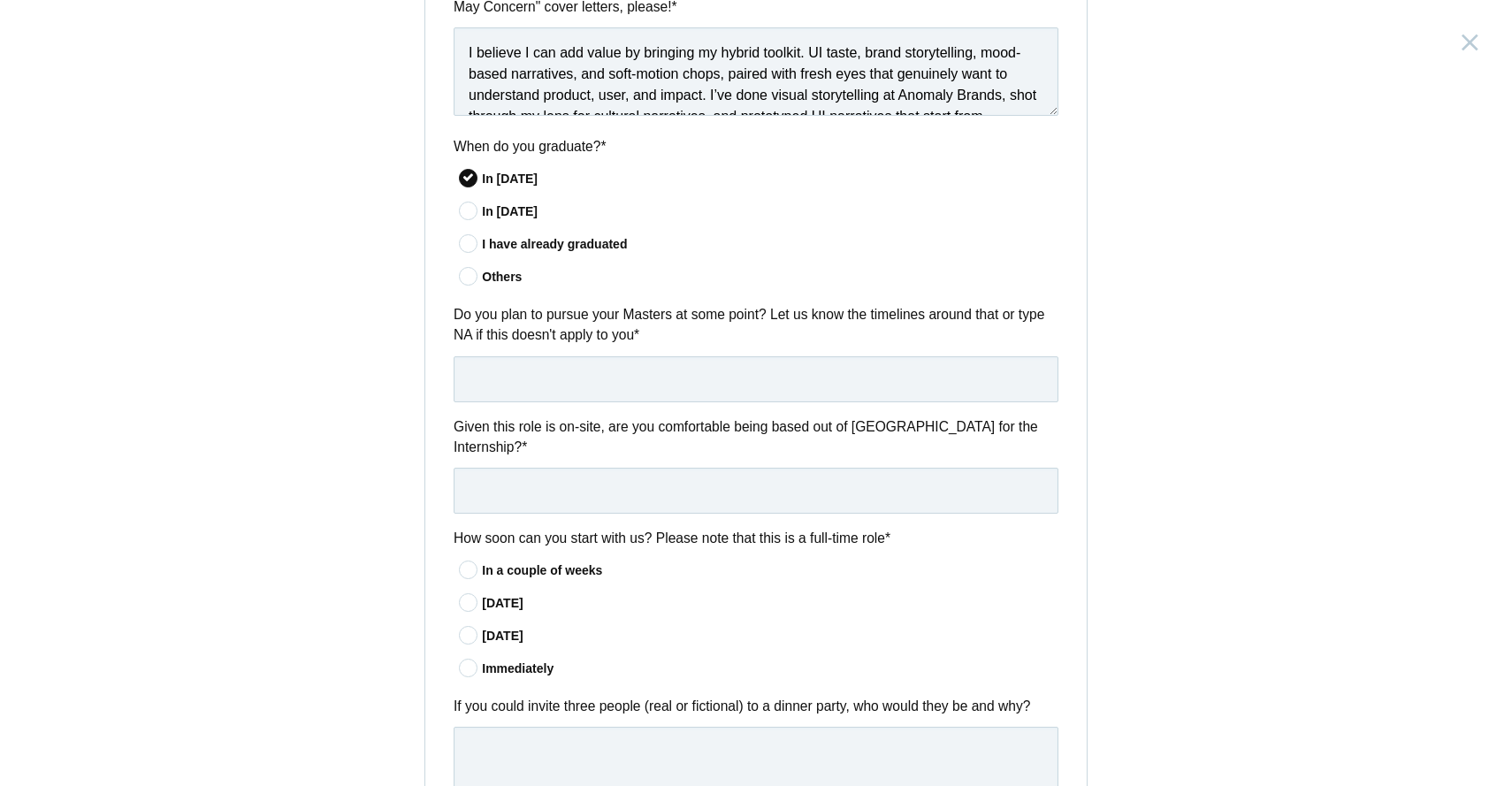
scroll to position [1100, 0]
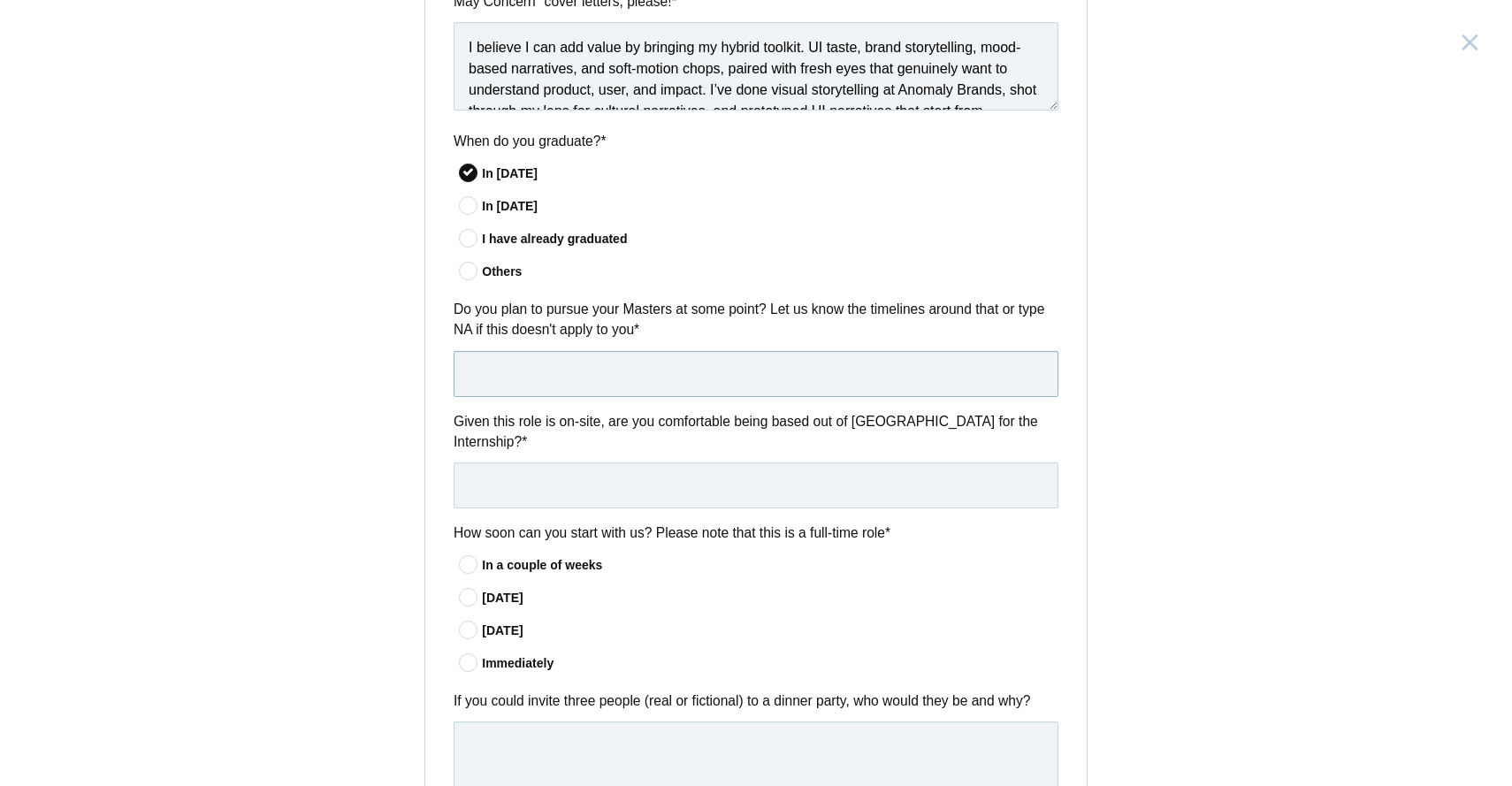
click at [557, 378] on input "text" at bounding box center [756, 374] width 604 height 46
type input "NA"
click at [492, 480] on input "text" at bounding box center [756, 486] width 604 height 46
click at [502, 280] on div "Others" at bounding box center [770, 271] width 577 height 19
click at [0, 0] on input"] "Others" at bounding box center [0, 0] width 0 height 0
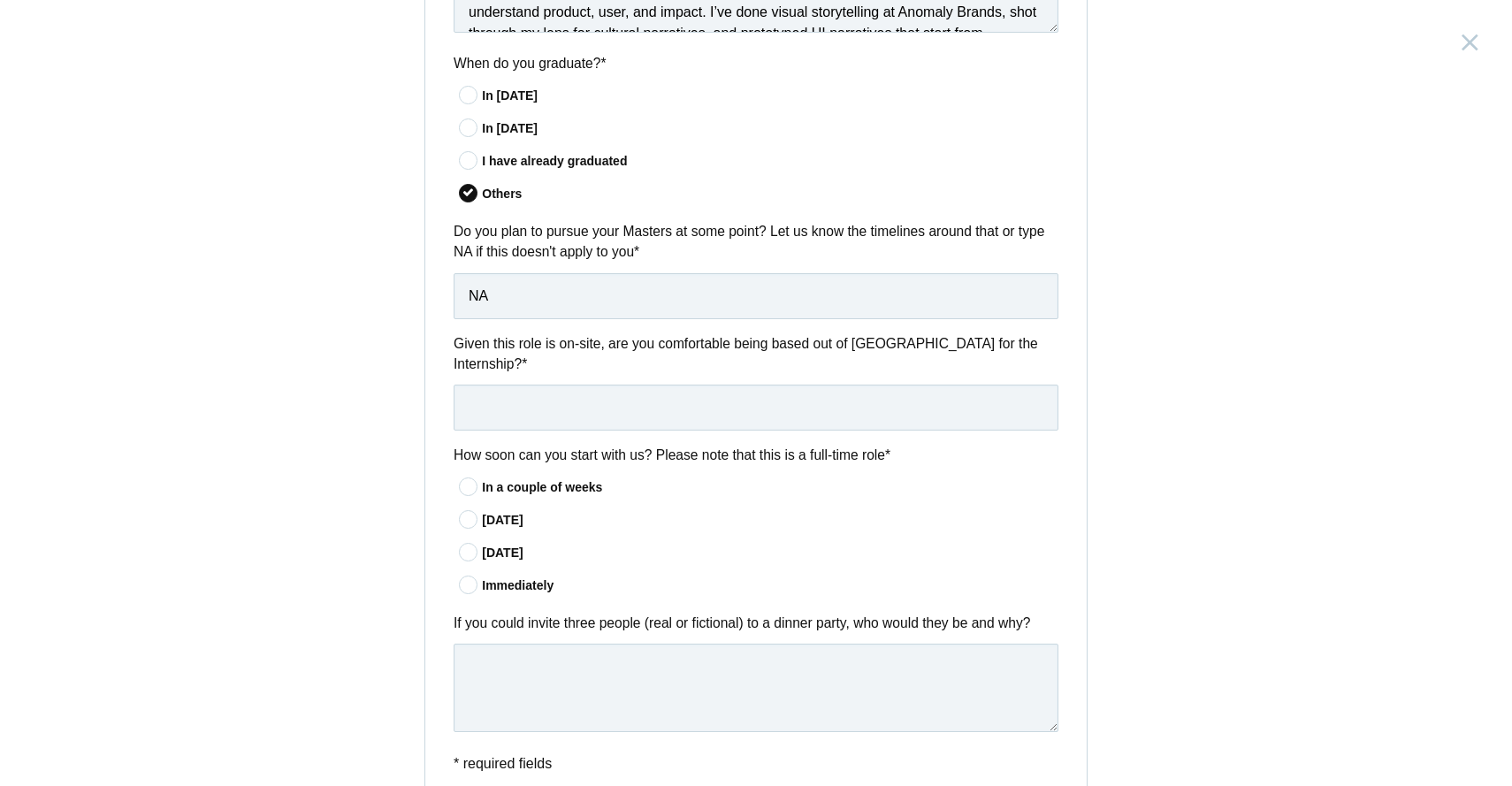
scroll to position [1179, 0]
click at [515, 163] on div "I have already graduated" at bounding box center [770, 160] width 577 height 19
click at [0, 0] on input"] "I have already graduated" at bounding box center [0, 0] width 0 height 0
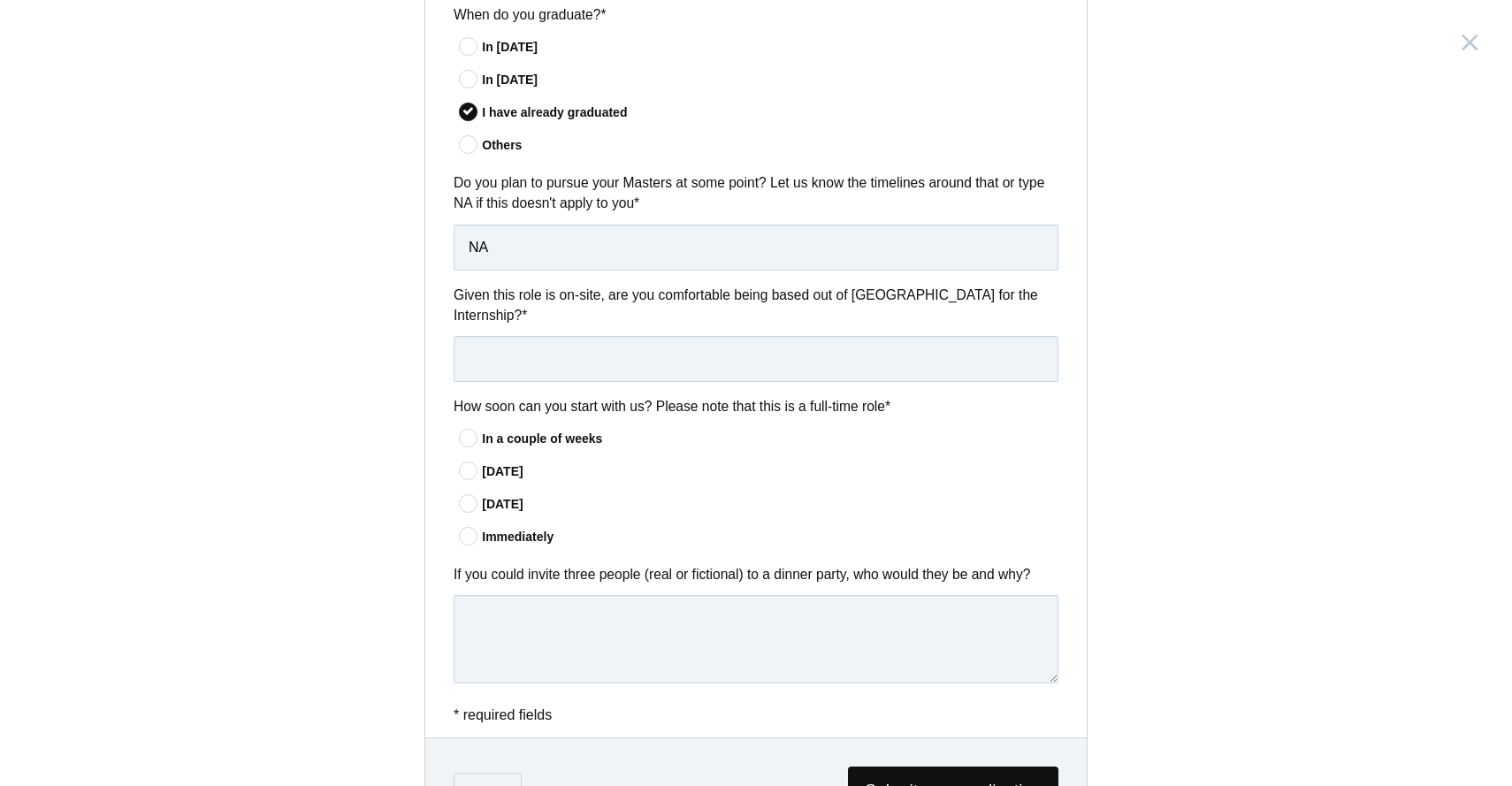
scroll to position [1233, 0]
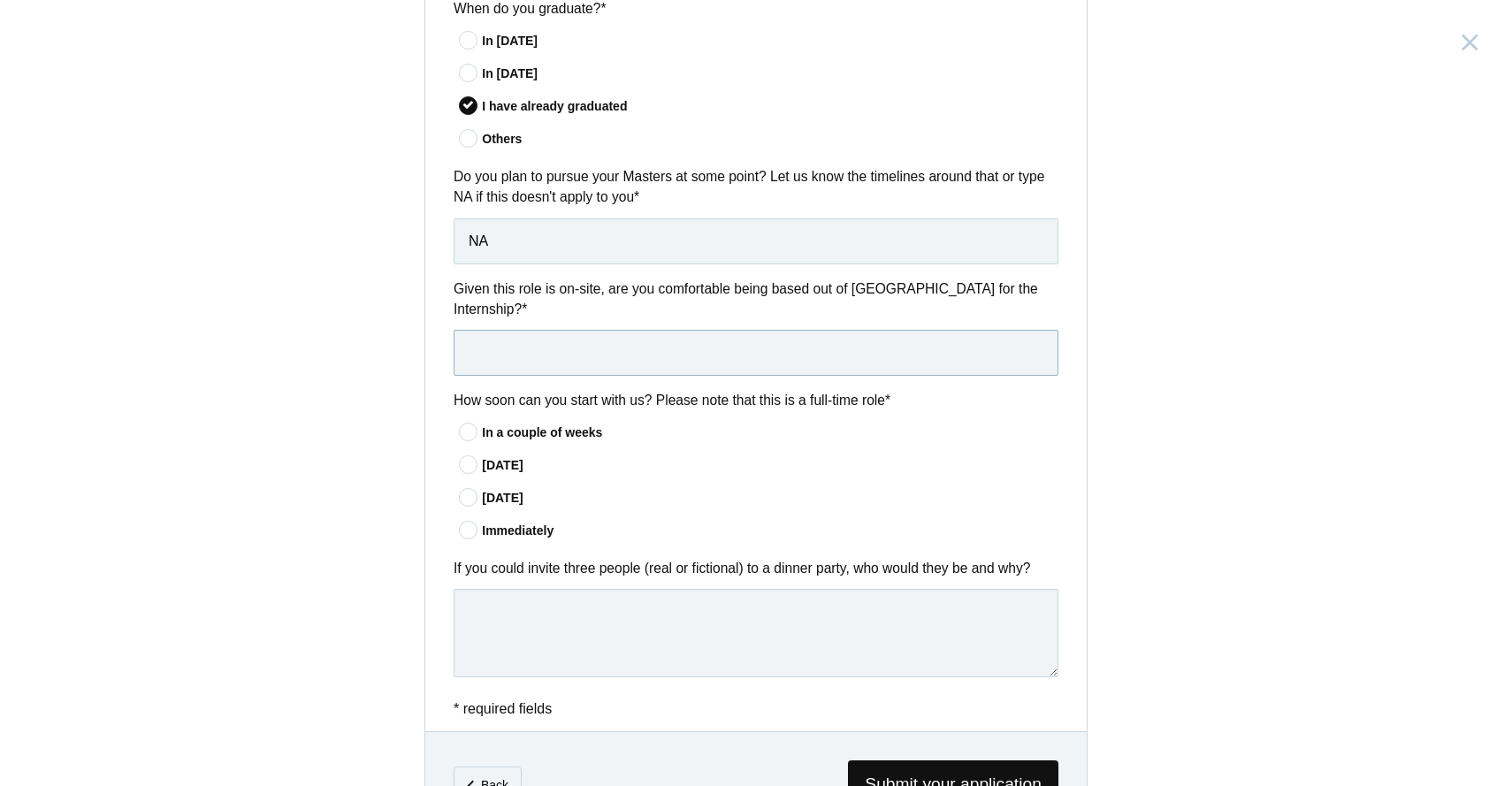
click at [694, 339] on input "text" at bounding box center [756, 353] width 604 height 46
type input "Yes"
click at [309, 417] on div "Product Design Intern India, Bangalore Submitting form failed, try again. Retry…" at bounding box center [756, 393] width 1512 height 786
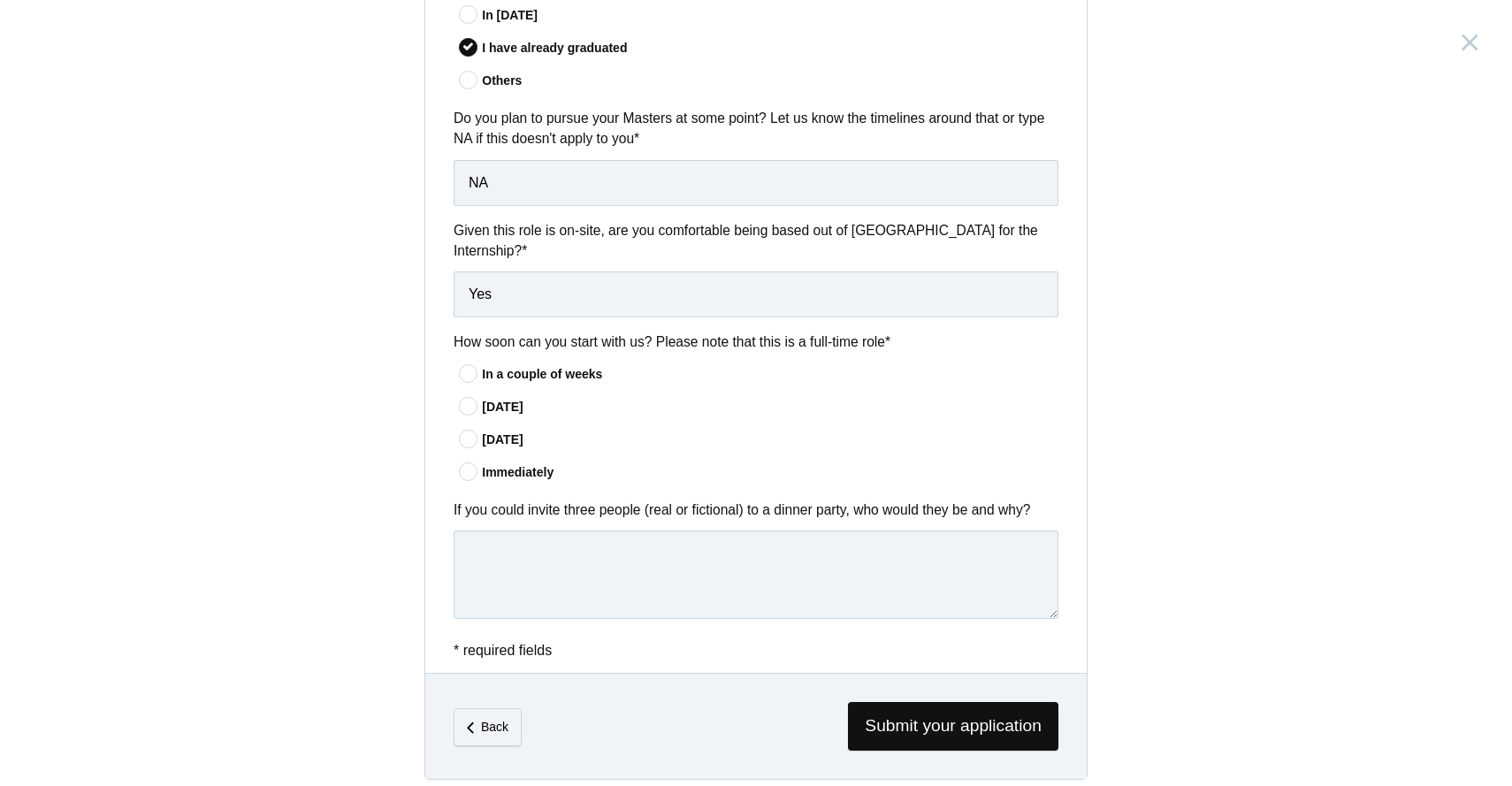
scroll to position [1305, 0]
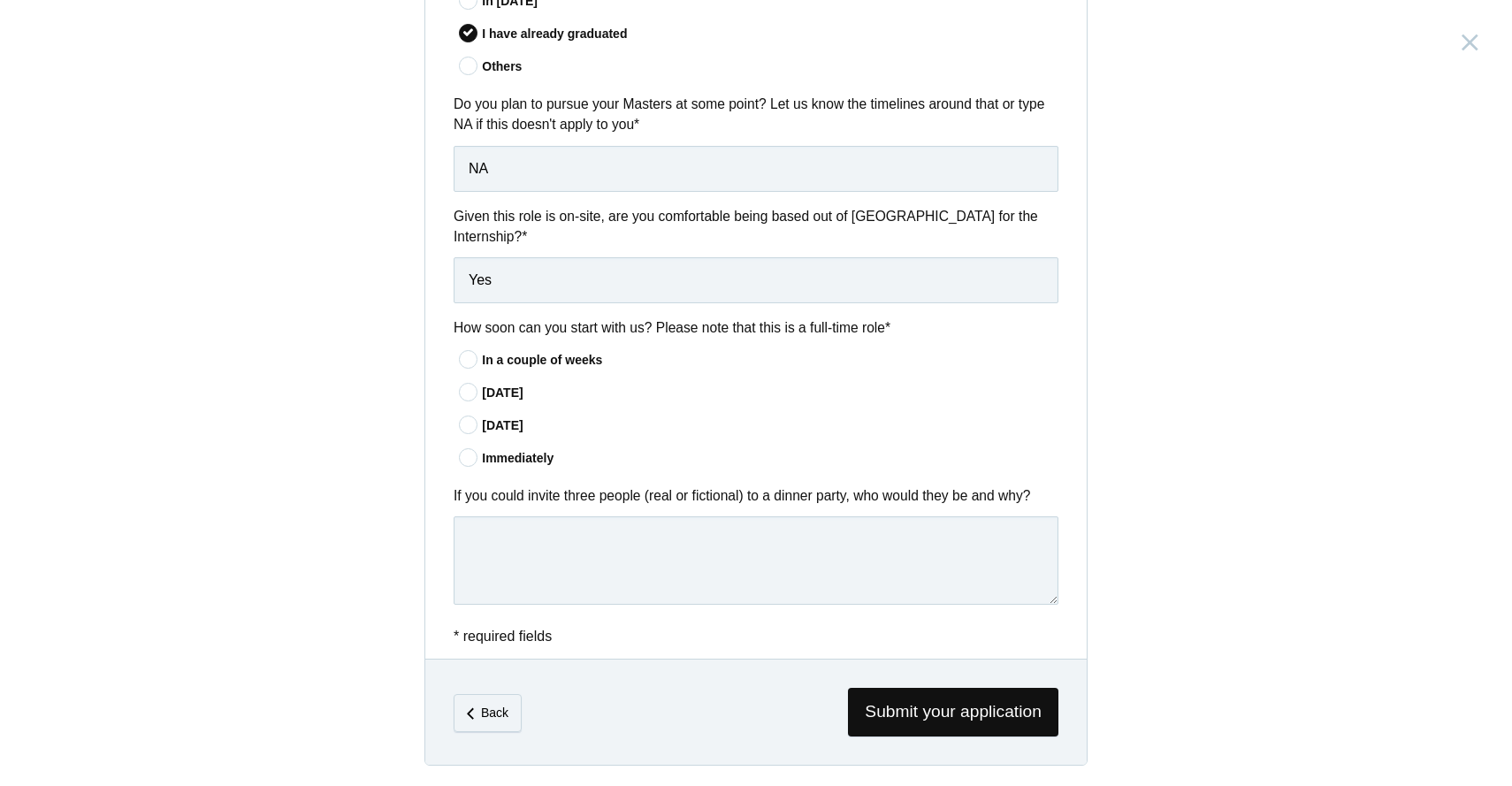
click at [565, 364] on div "In a couple of weeks" at bounding box center [770, 360] width 577 height 19
click at [0, 0] on input"] "In a couple of weeks" at bounding box center [0, 0] width 0 height 0
click at [401, 491] on div "Product Design Intern India, Bangalore Submitting form failed, try again. Retry…" at bounding box center [756, 393] width 1512 height 786
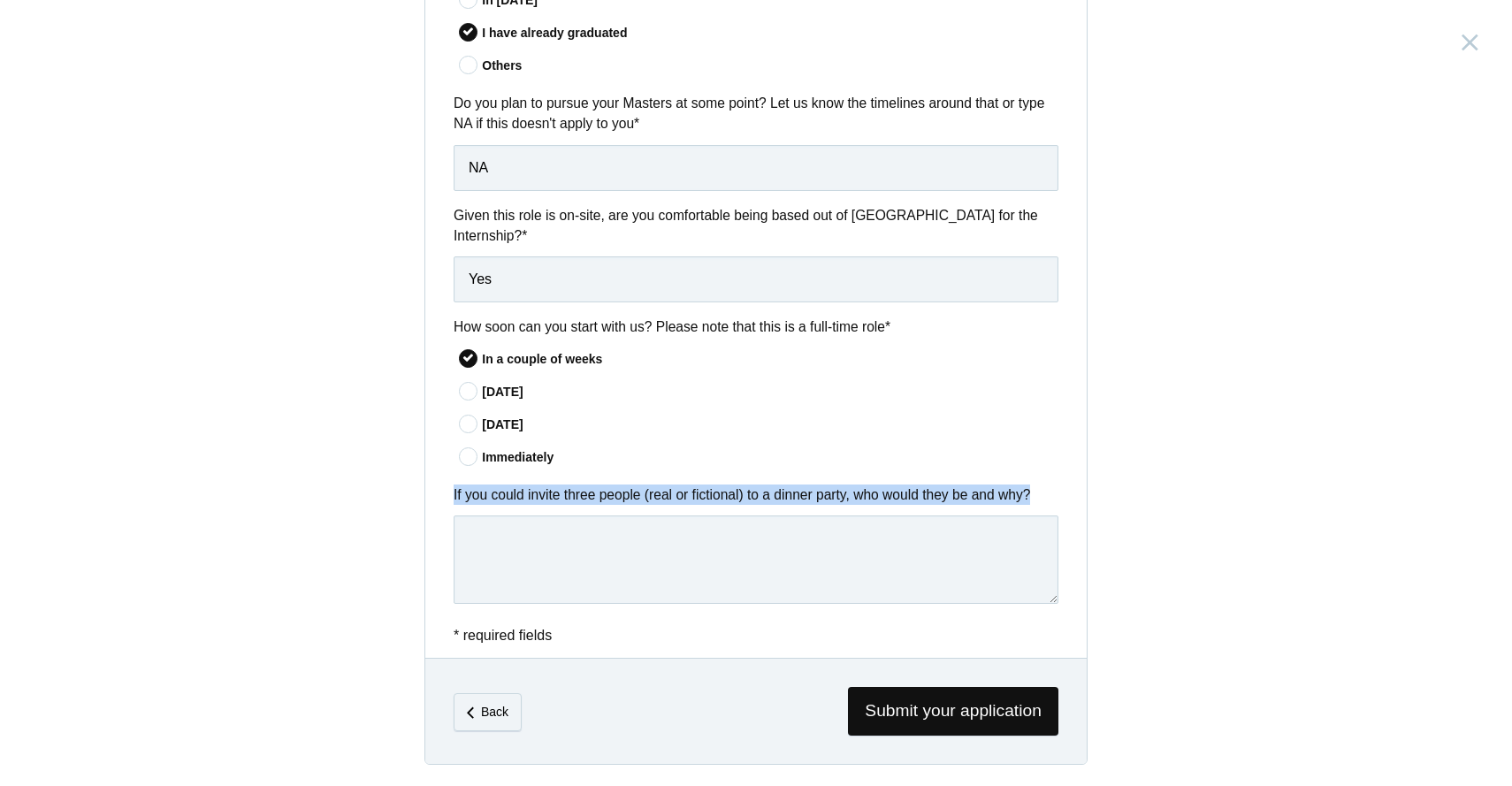
drag, startPoint x: 444, startPoint y: 494, endPoint x: 1060, endPoint y: 494, distance: 616.0
click at [1060, 494] on div "If you could invite three people (real or fictional) to a dinner party, who wou…" at bounding box center [756, 548] width 661 height 126
copy label "If you could invite three people (real or fictional) to a dinner party, who wou…"
click at [1152, 474] on div "Product Design Intern India, Bangalore Submitting form failed, try again. Retry…" at bounding box center [756, 393] width 1512 height 786
drag, startPoint x: 454, startPoint y: 494, endPoint x: 1061, endPoint y: 494, distance: 607.0
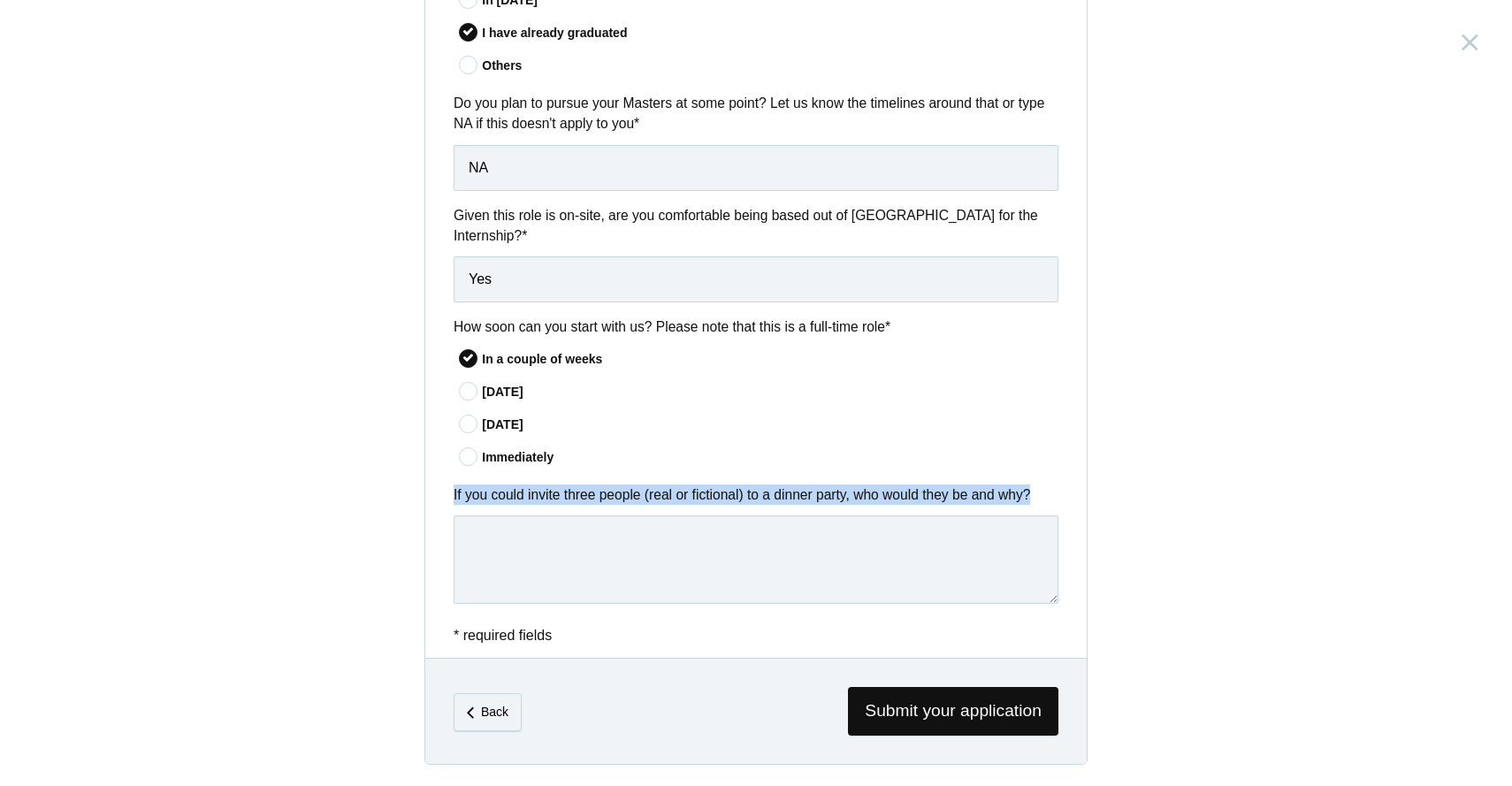
click at [1061, 494] on div "If you could invite three people (real or fictional) to a dinner party, who wou…" at bounding box center [756, 548] width 661 height 126
copy label "If you could invite three people (real or fictional) to a dinner party, who wou…"
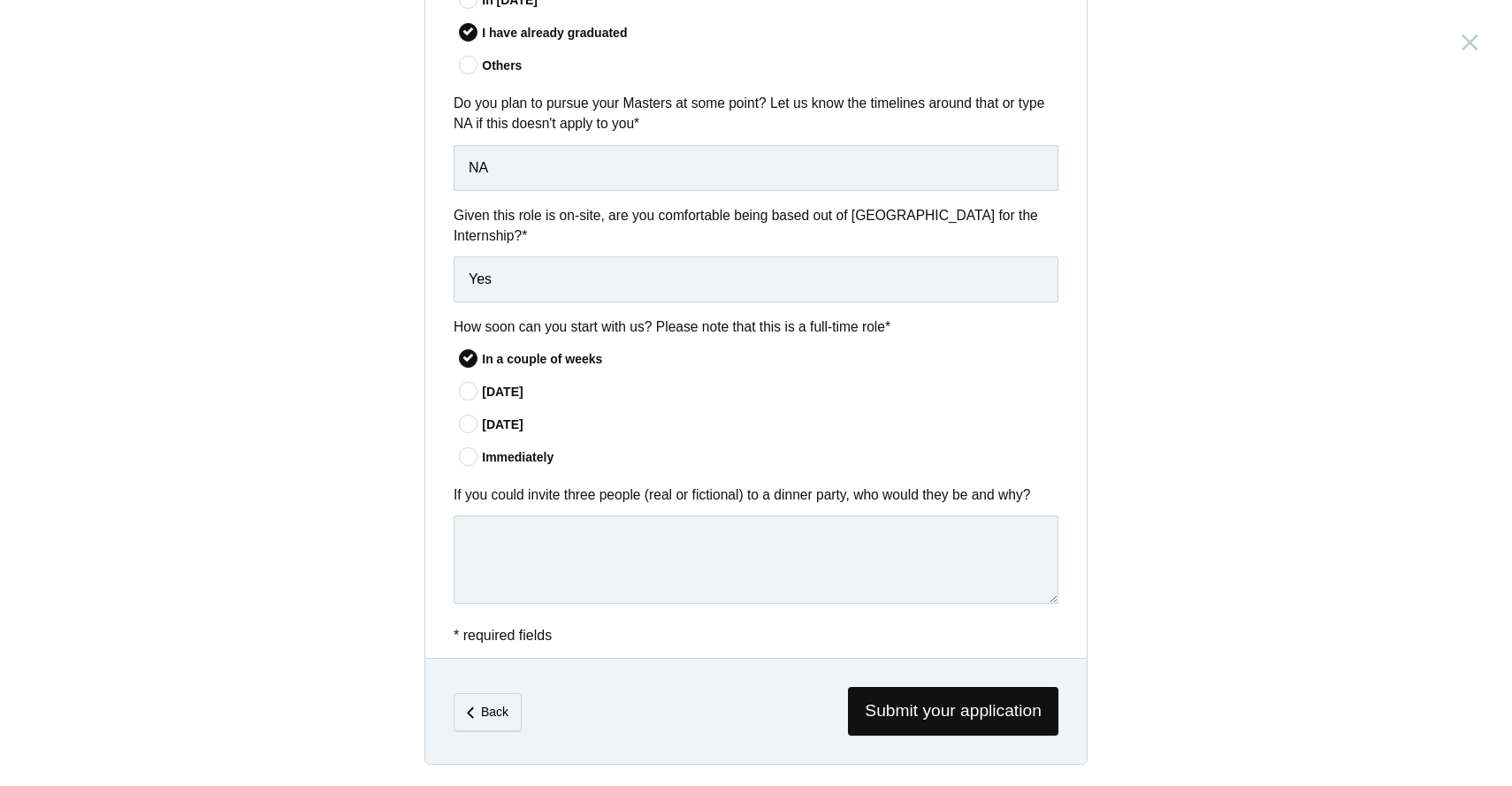
click at [331, 386] on div "Product Design Intern India, Bangalore Submitting form failed, try again. Retry…" at bounding box center [756, 393] width 1512 height 786
click at [586, 550] on textarea at bounding box center [756, 560] width 604 height 89
paste textarea "I’d invite Raghubir Singh for his way of turning everyday India into visual poe…"
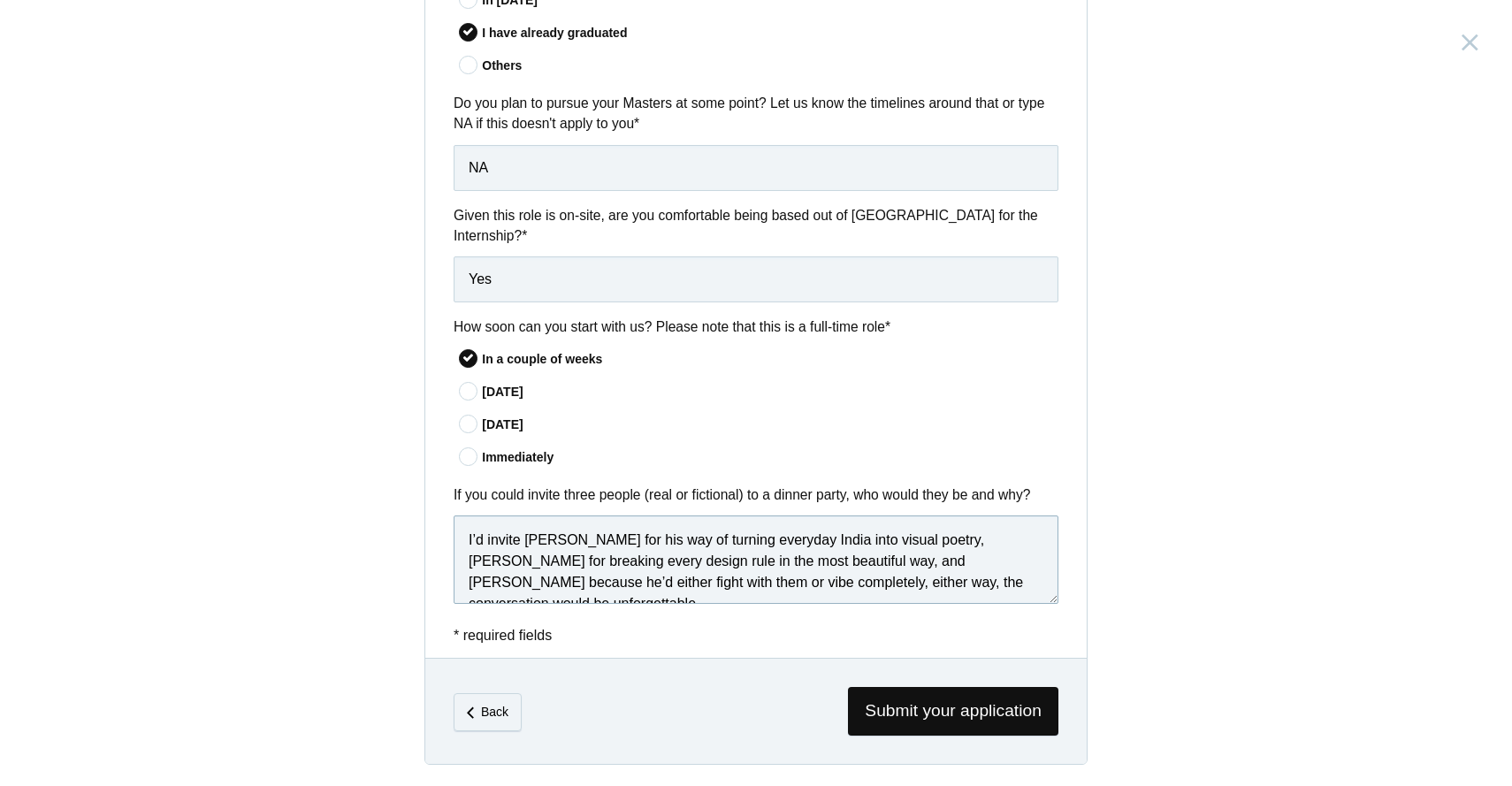
scroll to position [27, 0]
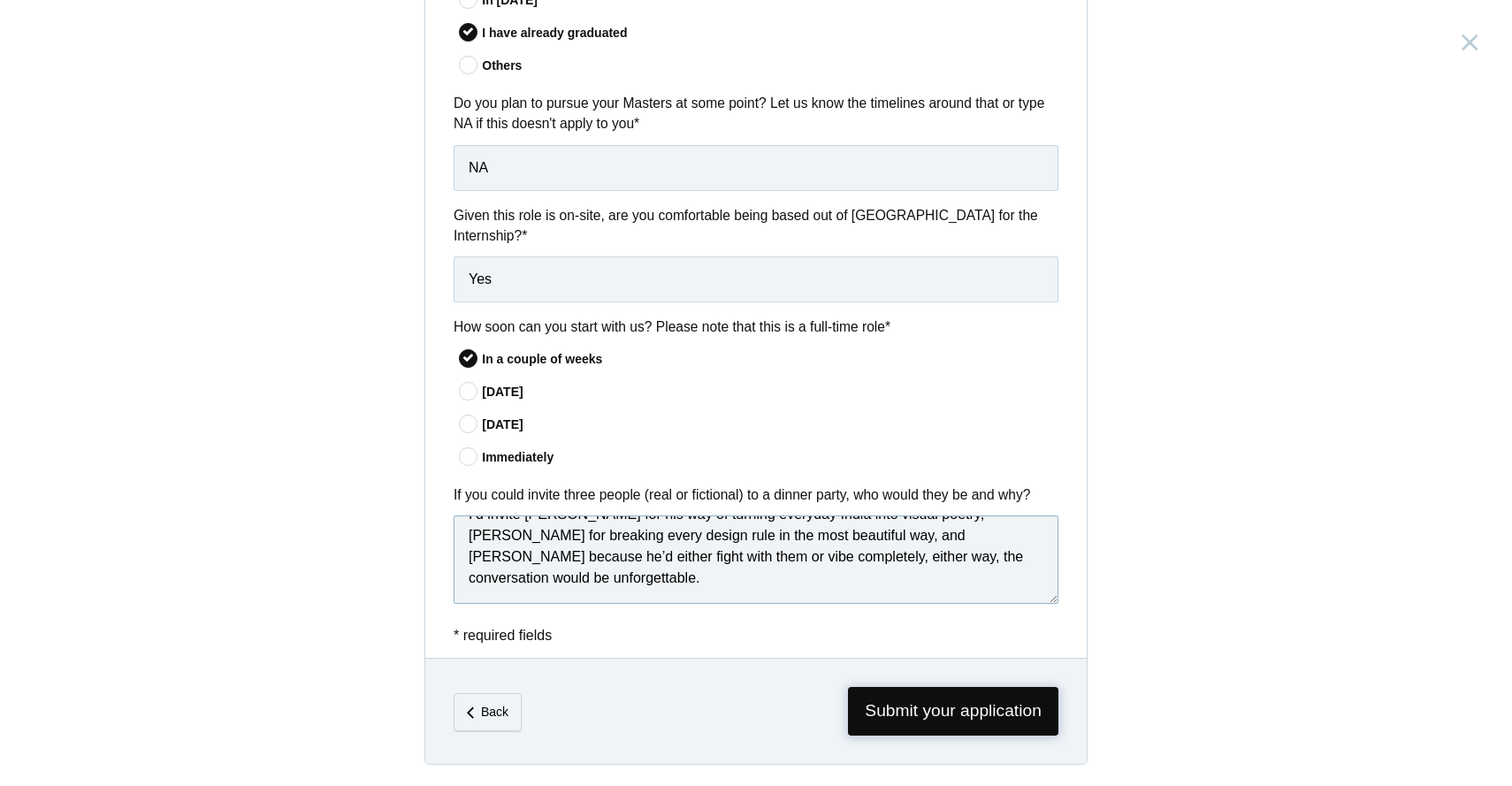
type textarea "I’d invite Raghubir Singh for his way of turning everyday India into visual poe…"
click at [897, 710] on span "Submit your application" at bounding box center [953, 711] width 210 height 49
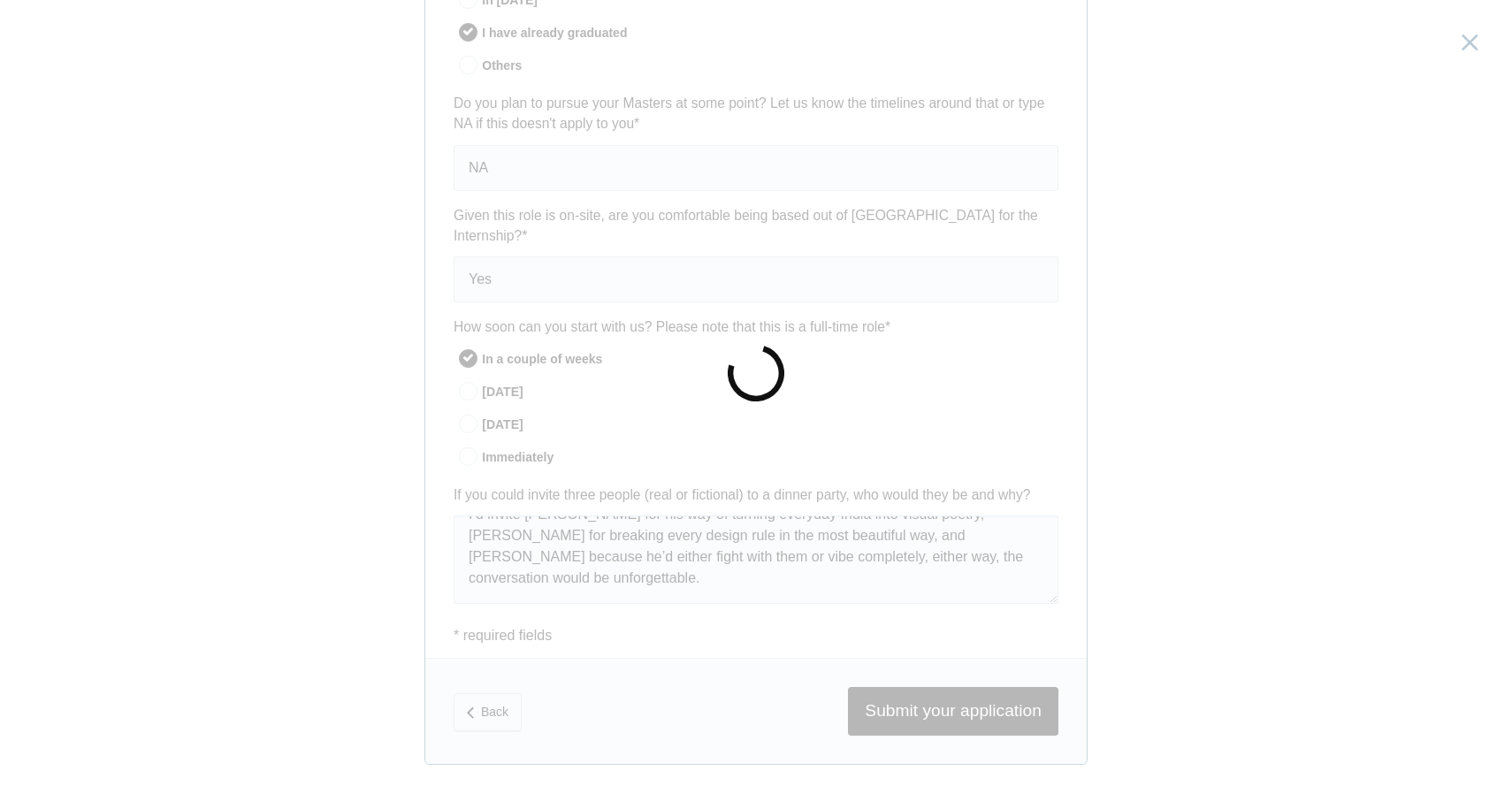
scroll to position [0, 0]
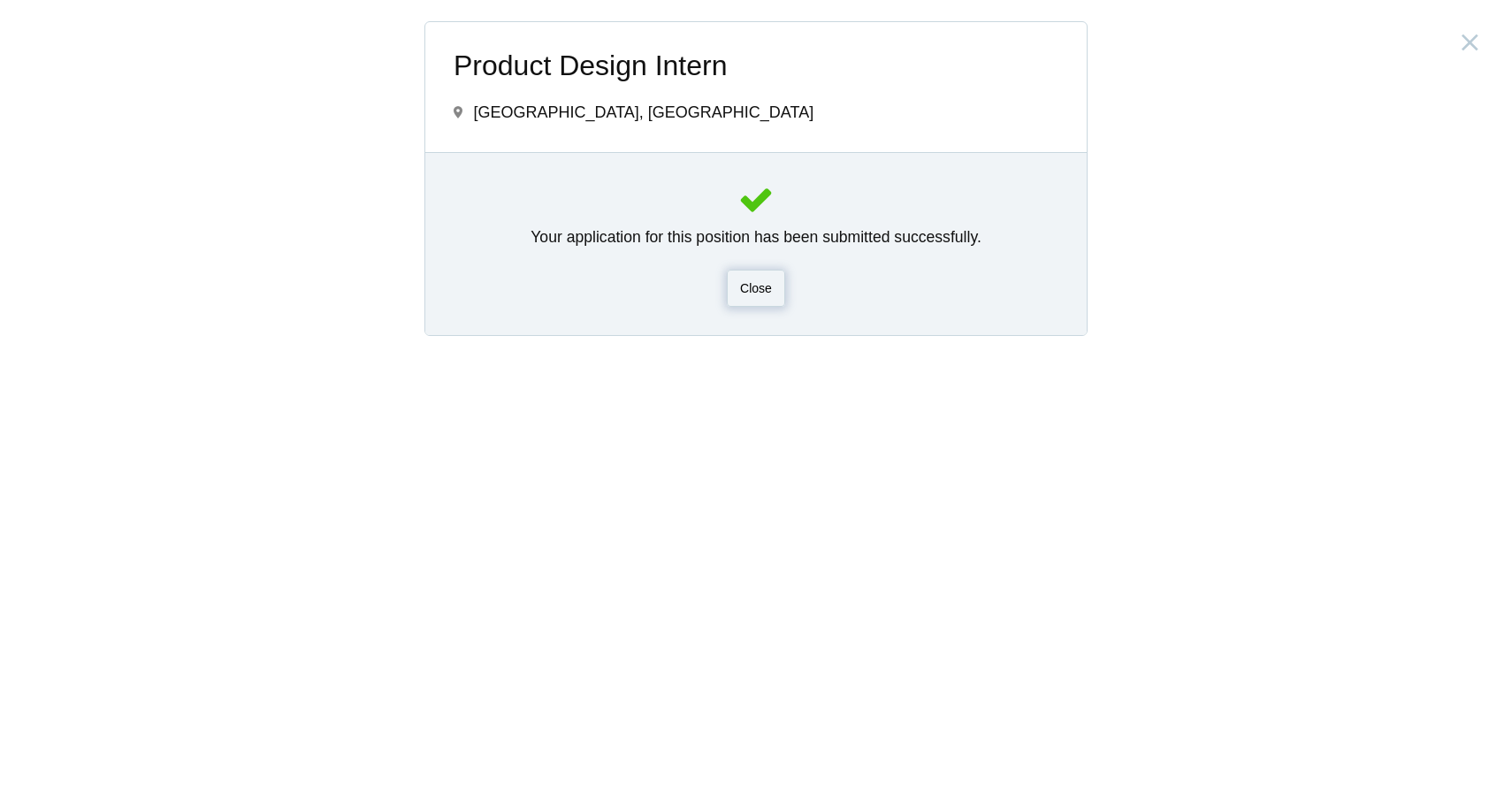
click at [759, 300] on div "Close" at bounding box center [756, 288] width 58 height 37
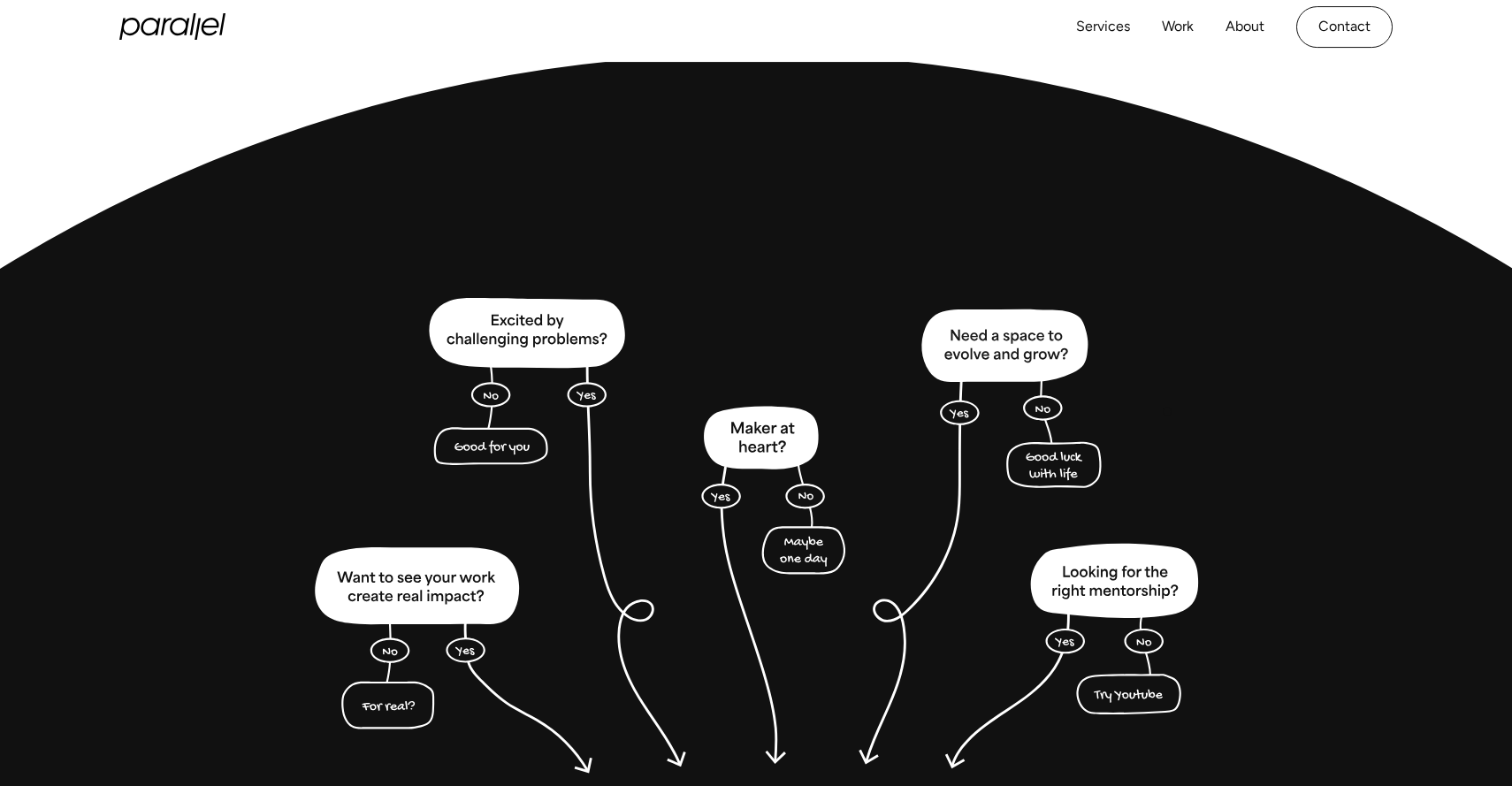
scroll to position [3951, 0]
